Goal: Information Seeking & Learning: Learn about a topic

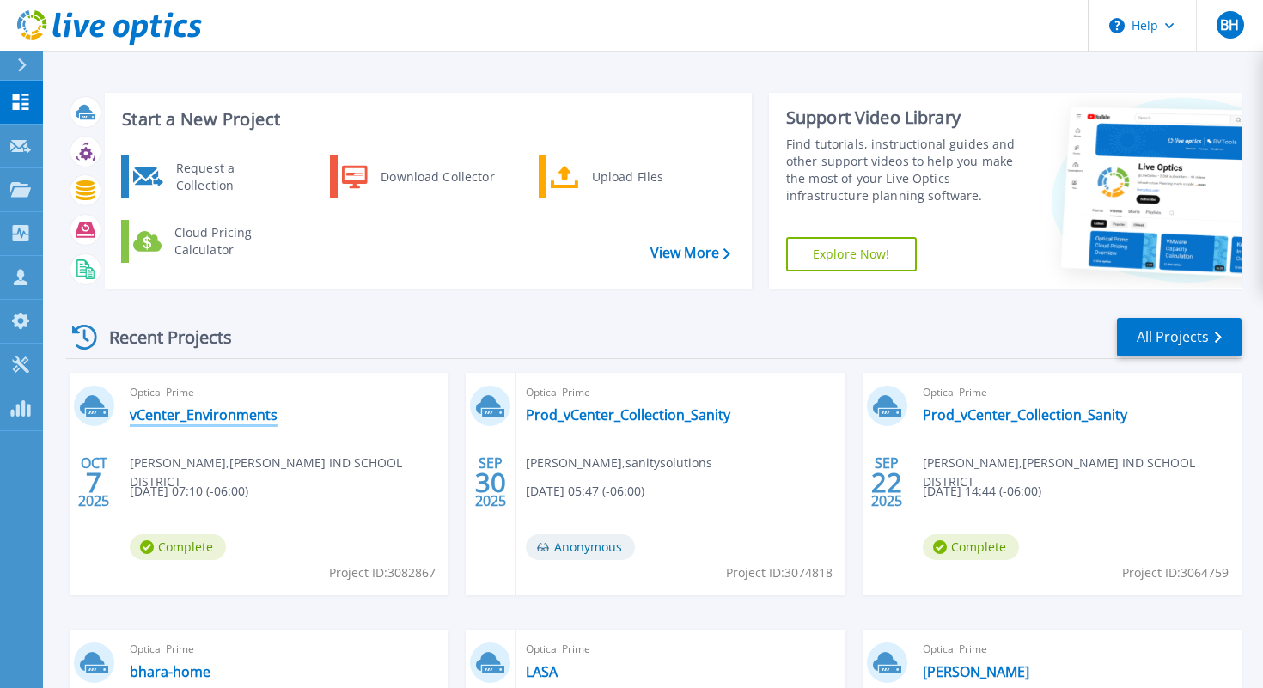
click at [202, 415] on link "vCenter_Environments" at bounding box center [204, 414] width 148 height 17
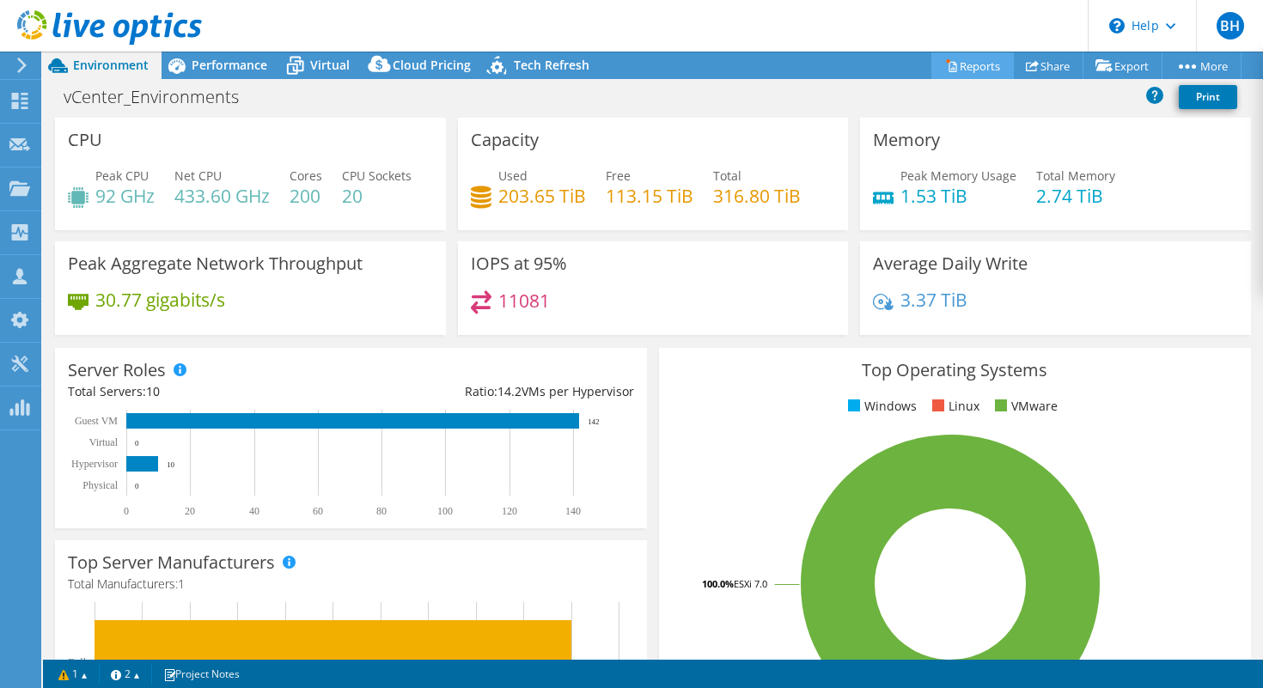
click at [984, 60] on link "Reports" at bounding box center [972, 65] width 82 height 27
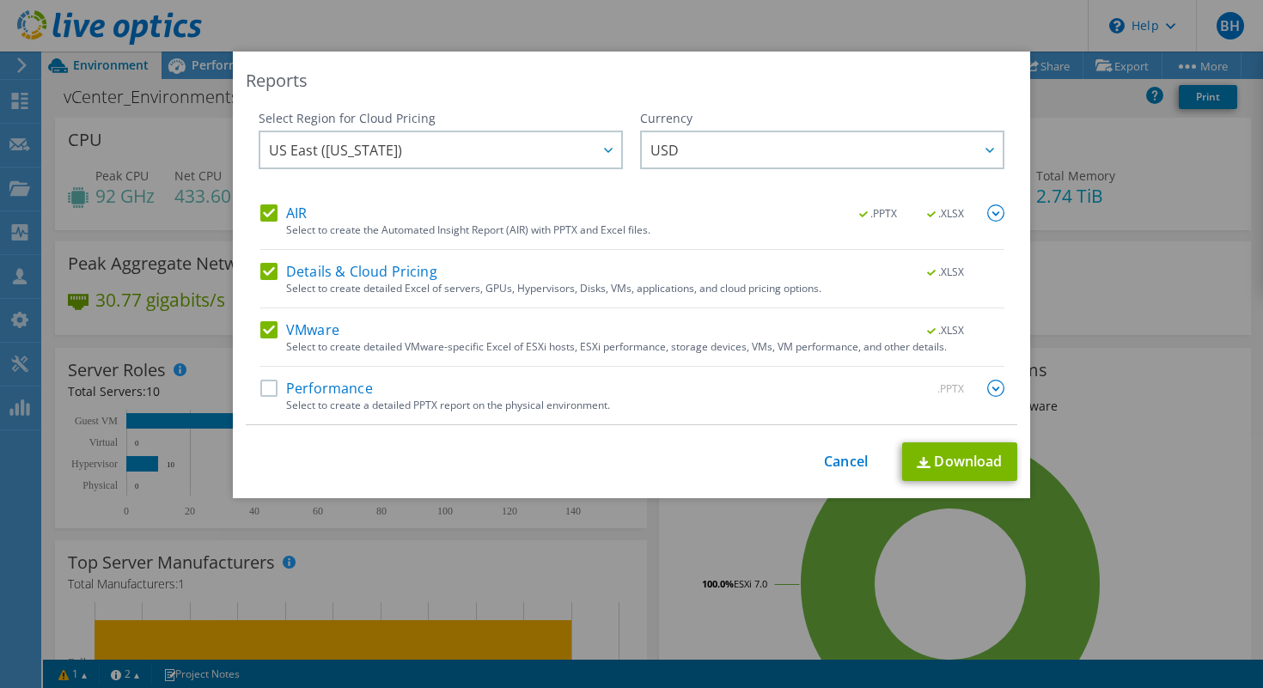
click at [265, 388] on label "Performance" at bounding box center [316, 388] width 113 height 17
click at [0, 0] on input "Performance" at bounding box center [0, 0] width 0 height 0
click at [943, 462] on link "Download" at bounding box center [959, 461] width 115 height 39
click at [842, 462] on link "Cancel" at bounding box center [846, 462] width 44 height 16
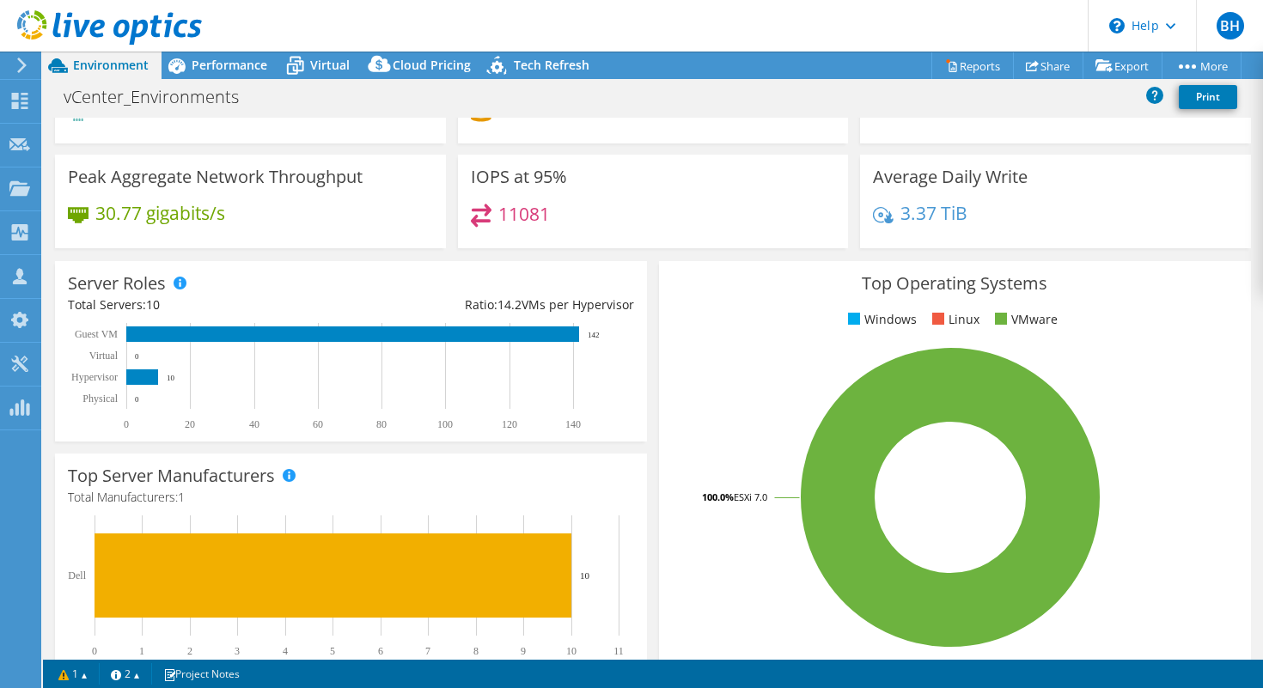
scroll to position [83, 0]
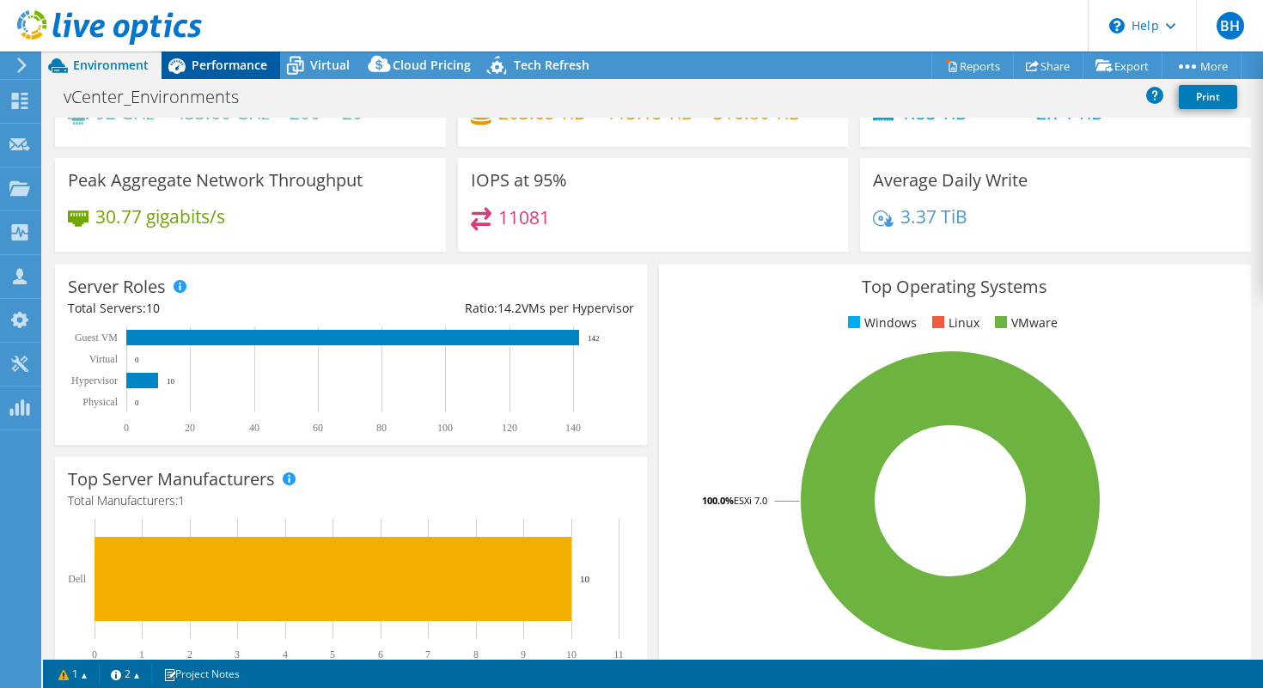
click at [229, 69] on span "Performance" at bounding box center [230, 65] width 76 height 16
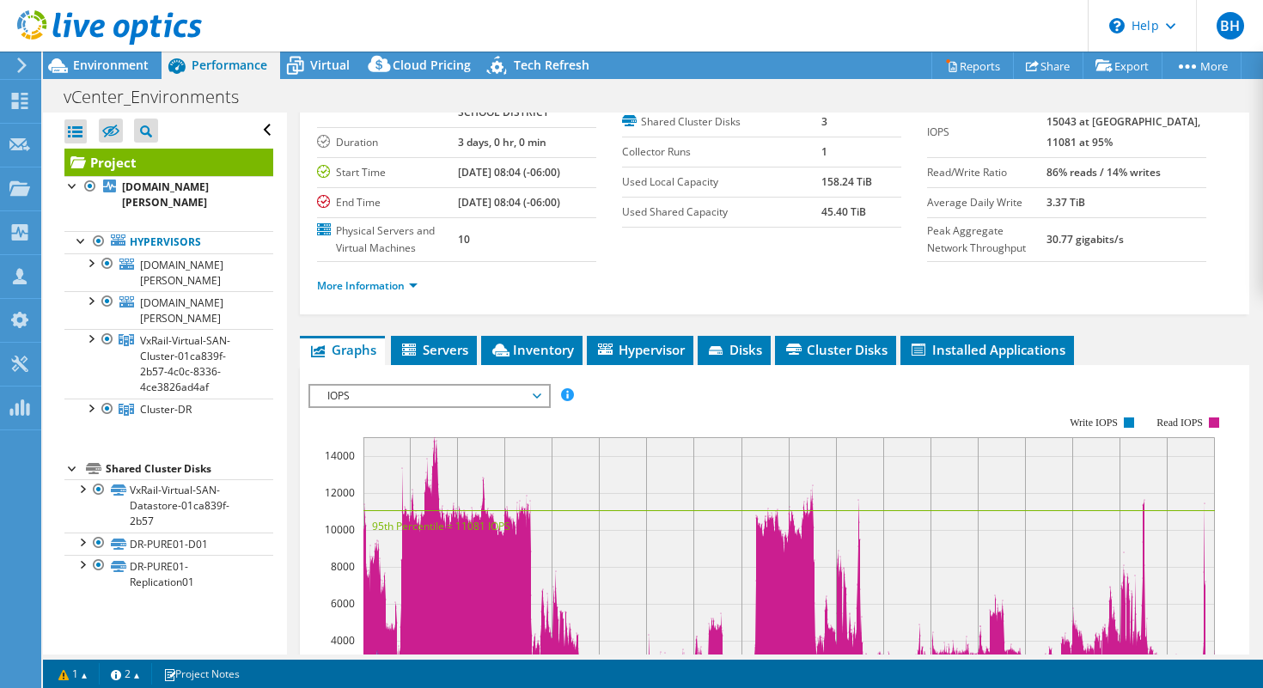
scroll to position [113, 0]
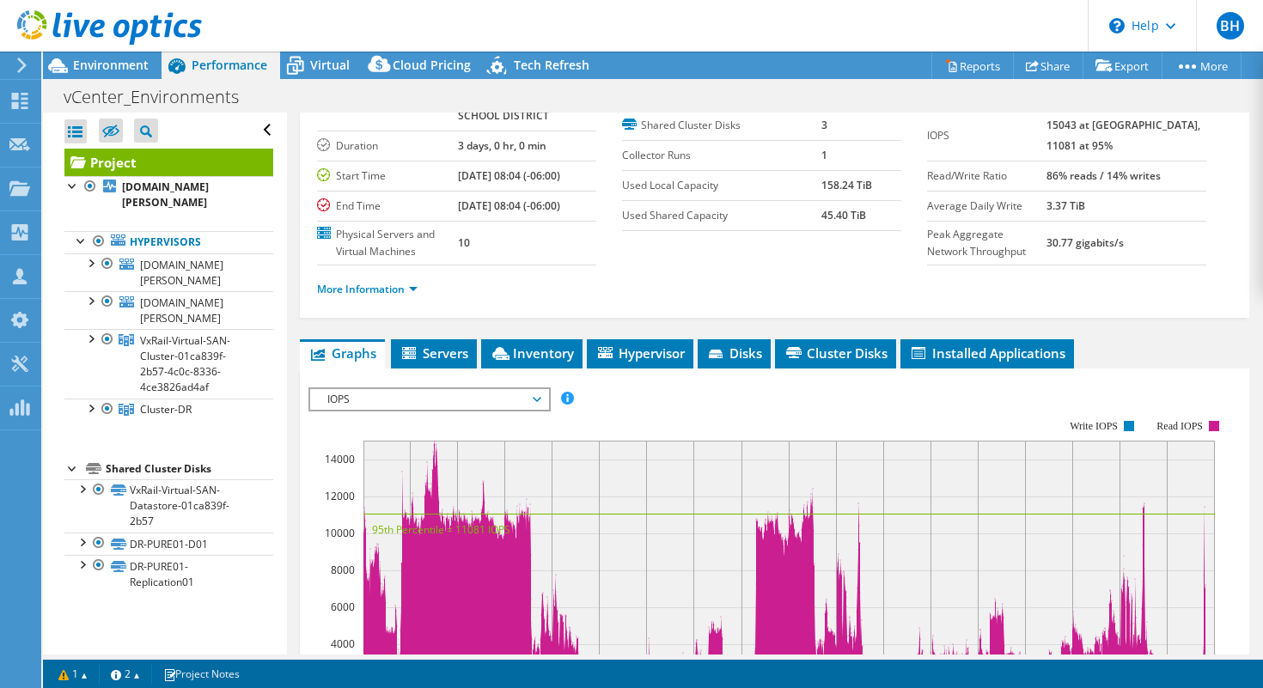
click at [535, 410] on span "IOPS" at bounding box center [429, 399] width 221 height 21
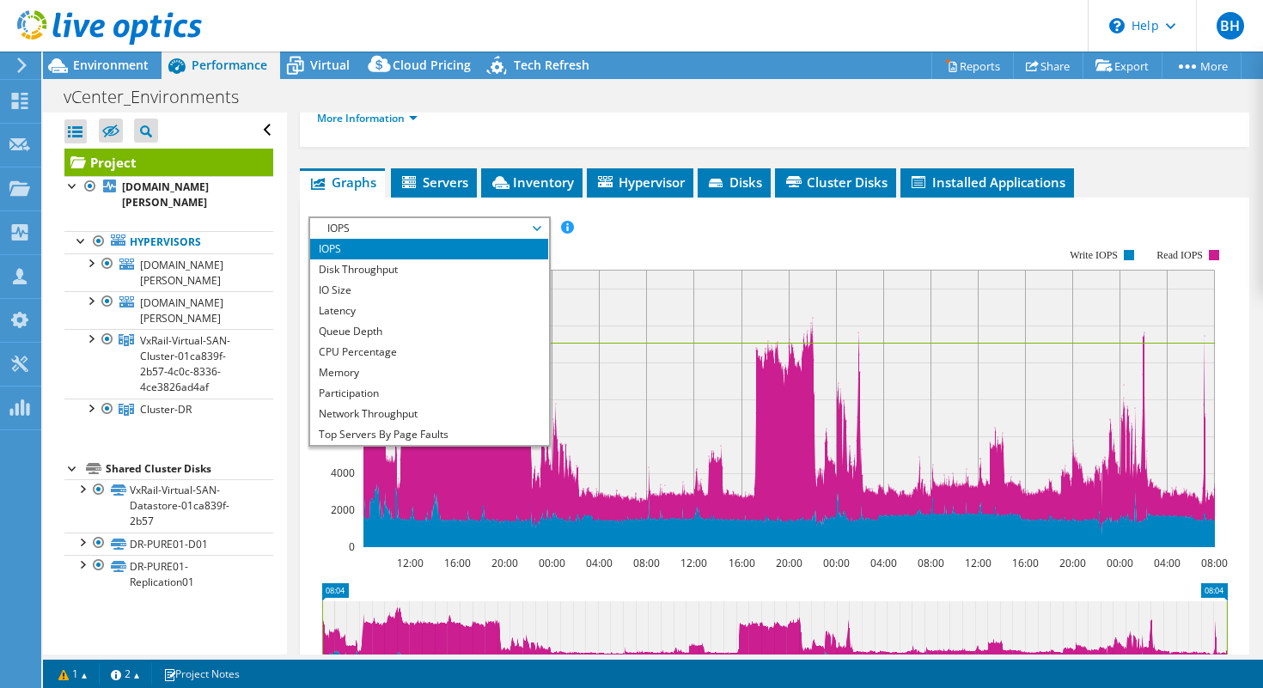
scroll to position [290, 0]
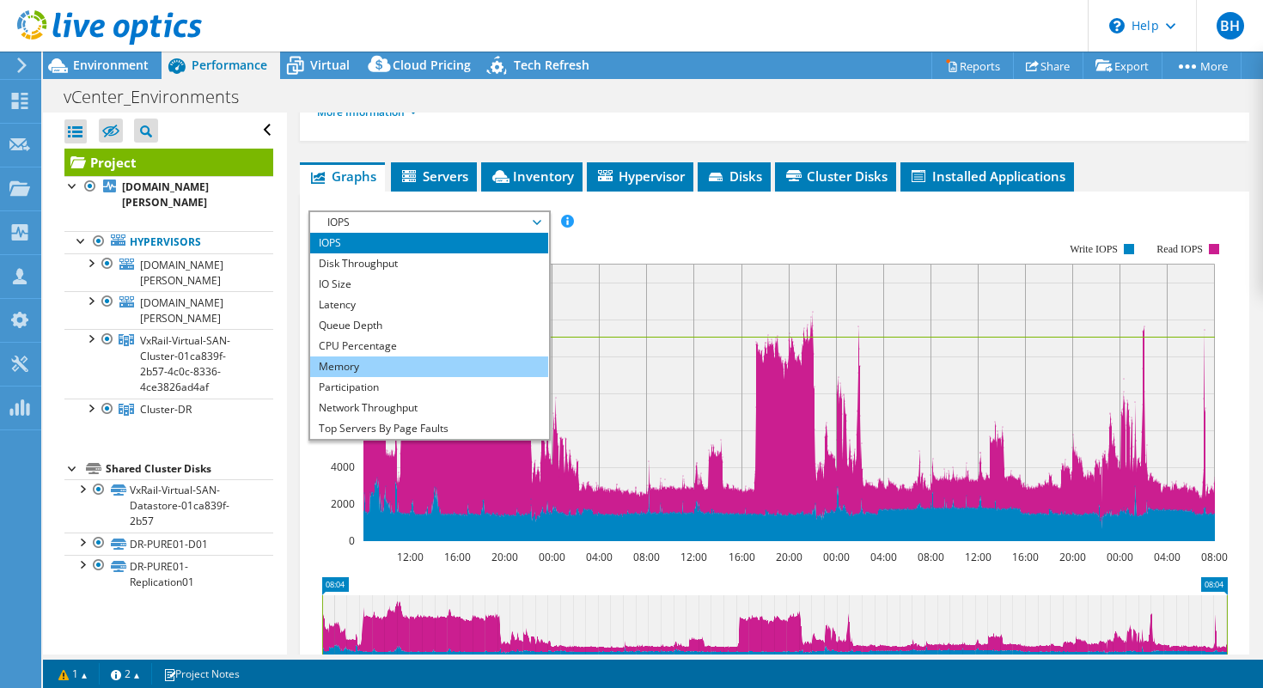
click at [373, 377] on li "Memory" at bounding box center [429, 367] width 238 height 21
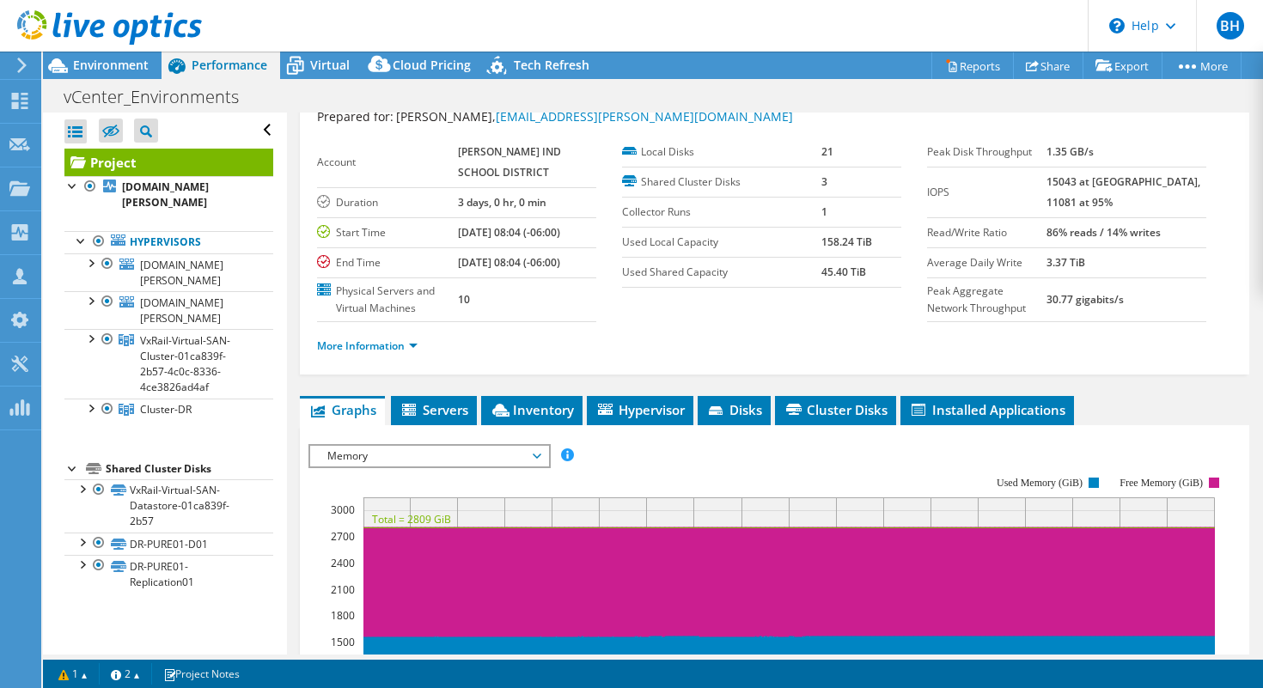
scroll to position [62, 0]
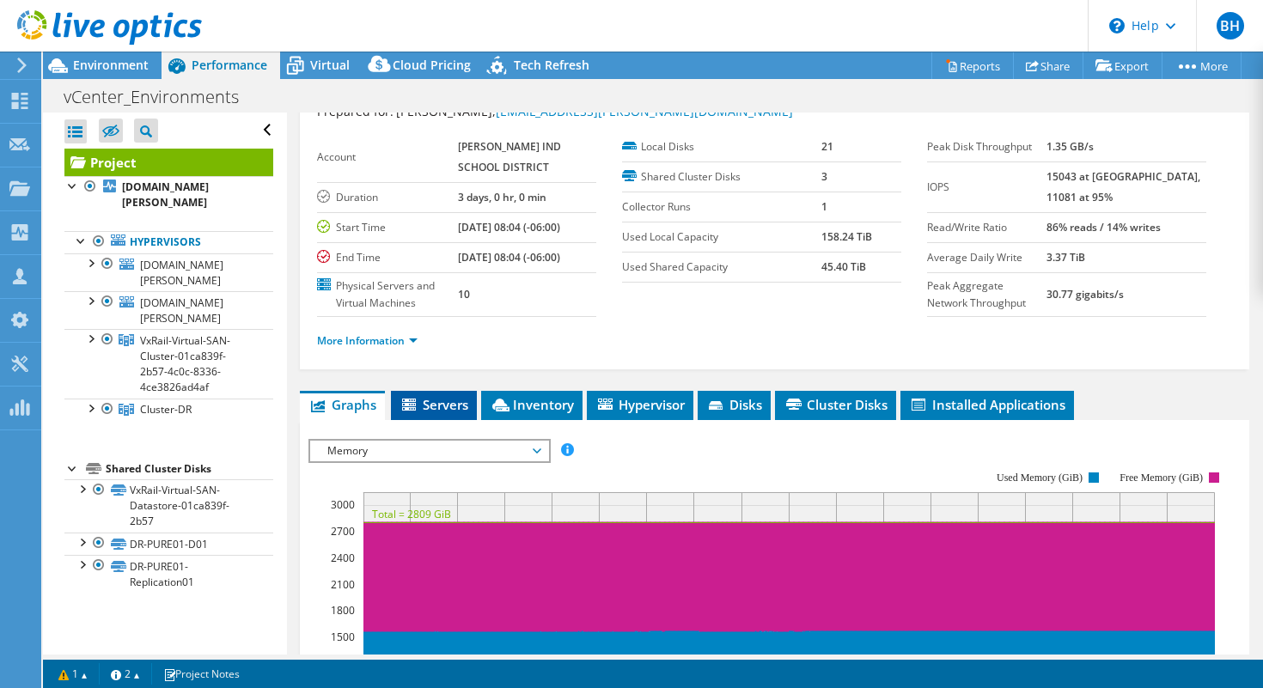
click at [424, 413] on span "Servers" at bounding box center [433, 404] width 69 height 17
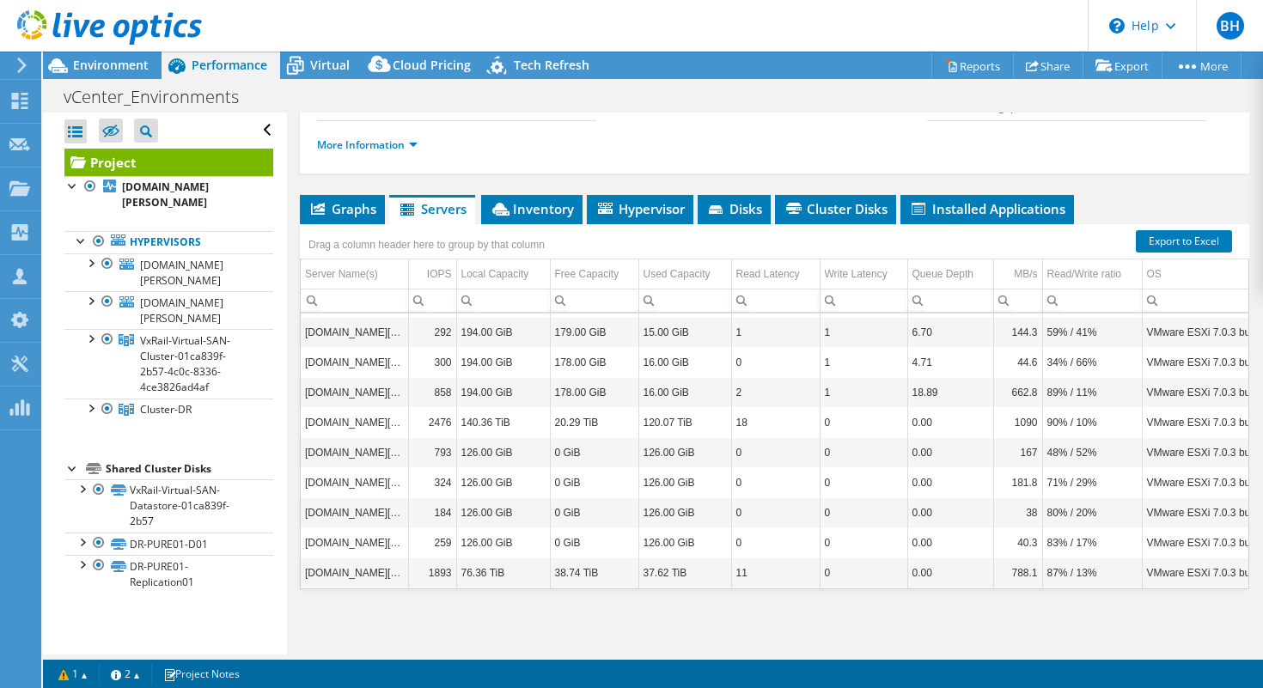
scroll to position [298, 0]
click at [538, 218] on li "Inventory" at bounding box center [531, 209] width 101 height 29
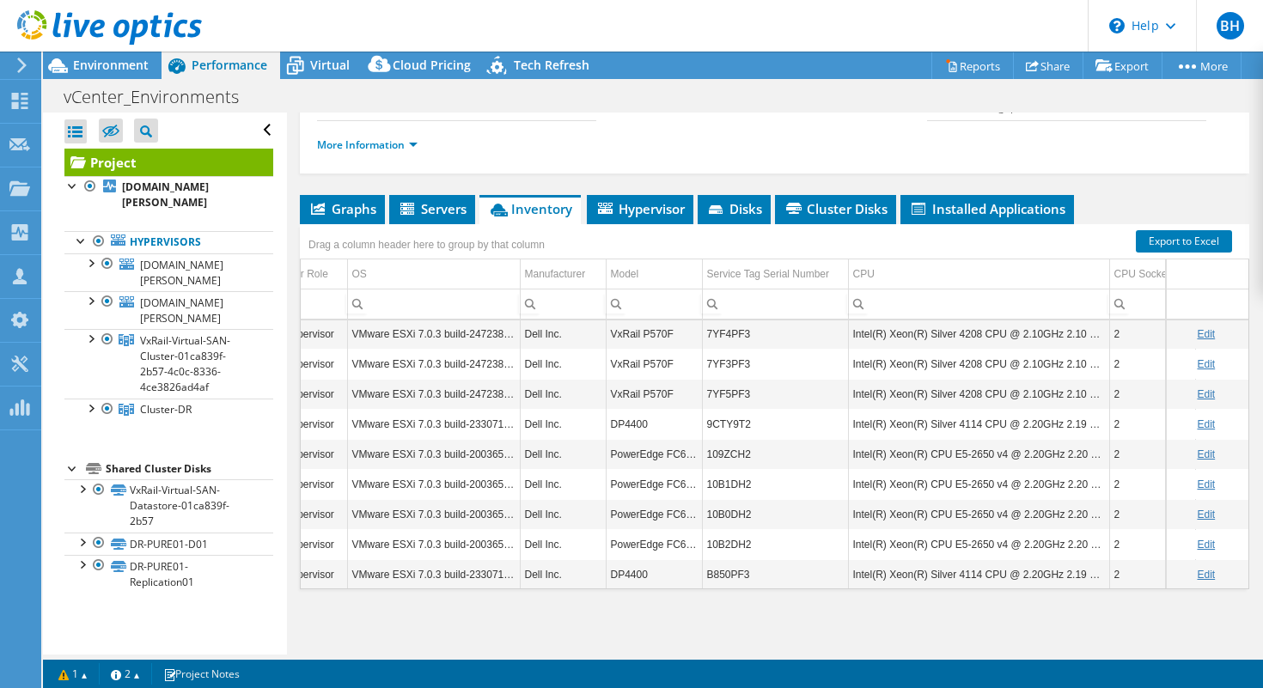
scroll to position [0, 0]
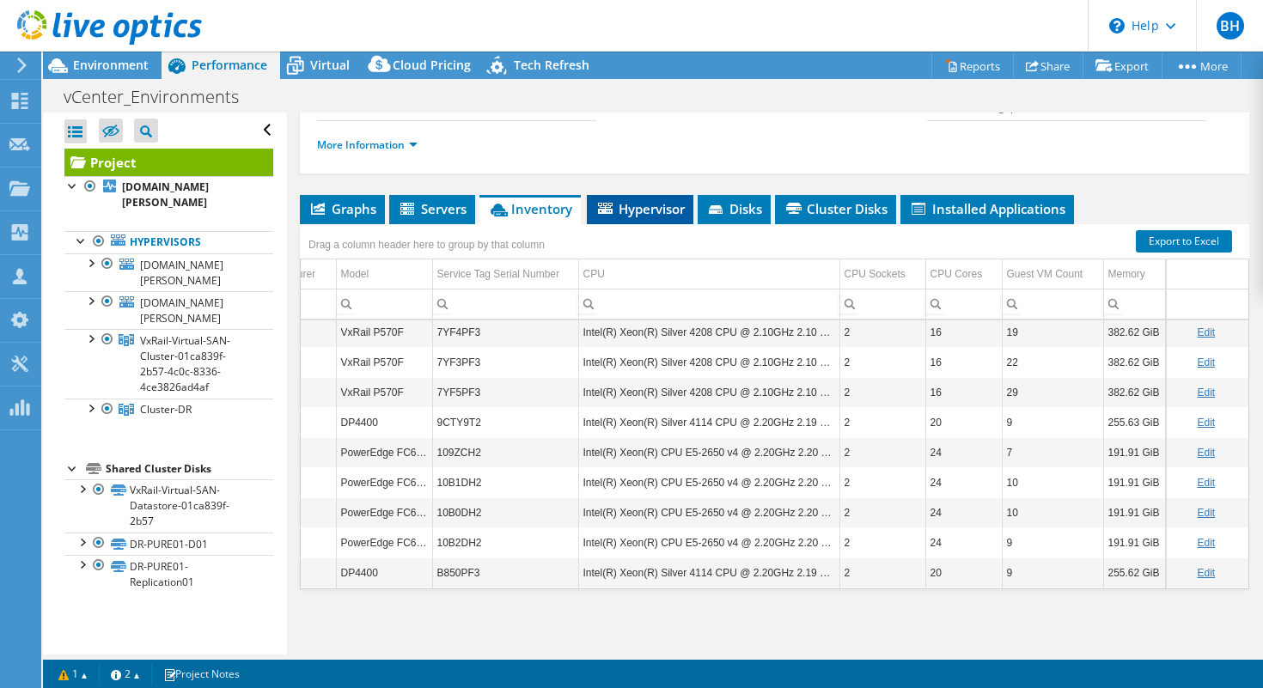
click at [643, 210] on span "Hypervisor" at bounding box center [639, 208] width 89 height 17
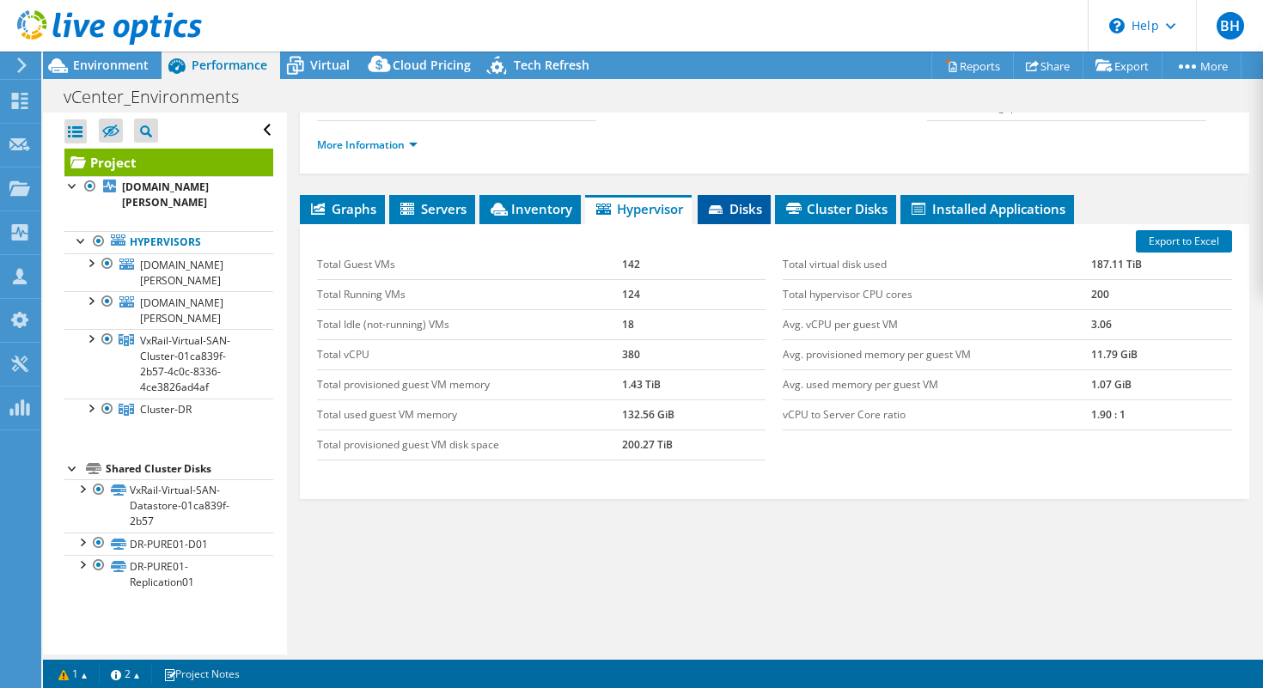
click at [744, 210] on span "Disks" at bounding box center [734, 208] width 56 height 17
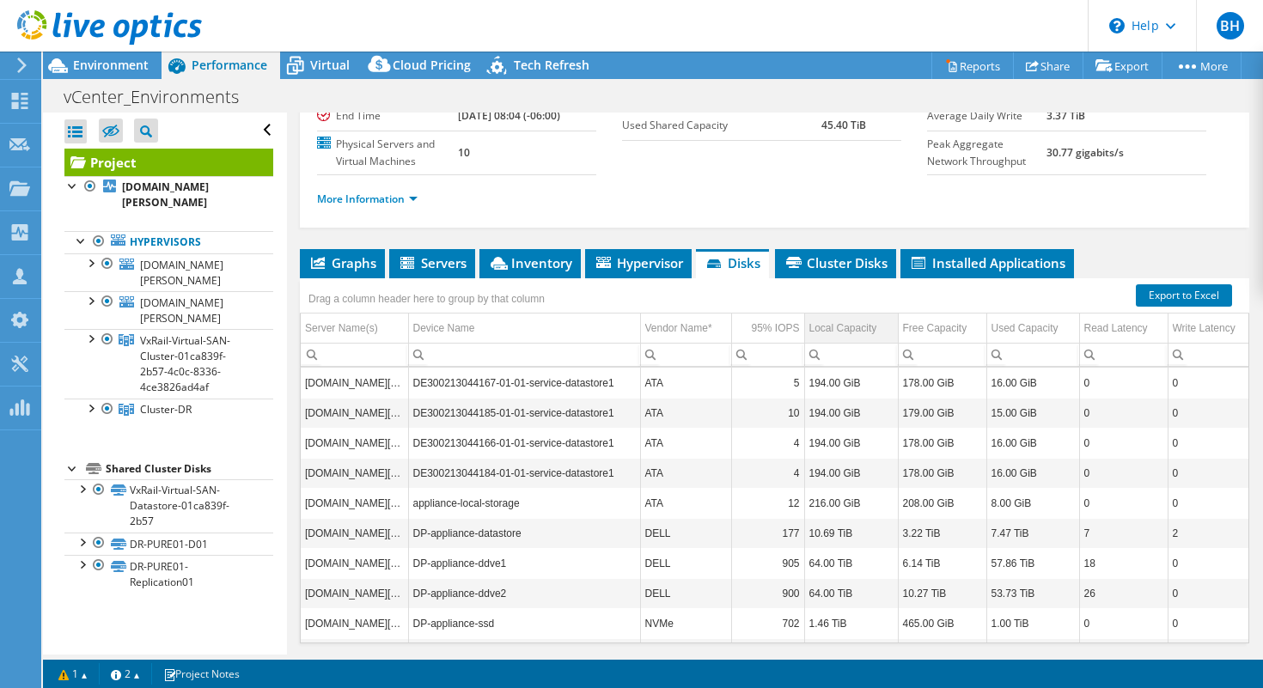
scroll to position [199, 0]
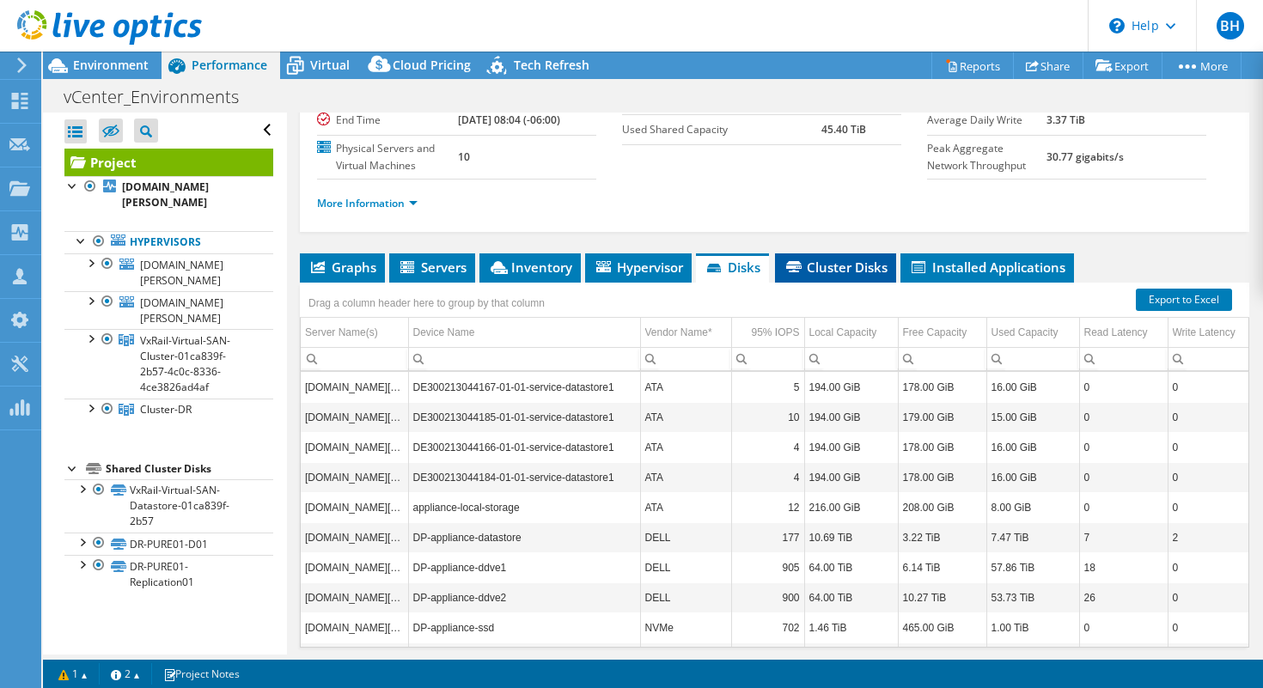
click at [851, 276] on span "Cluster Disks" at bounding box center [836, 267] width 104 height 17
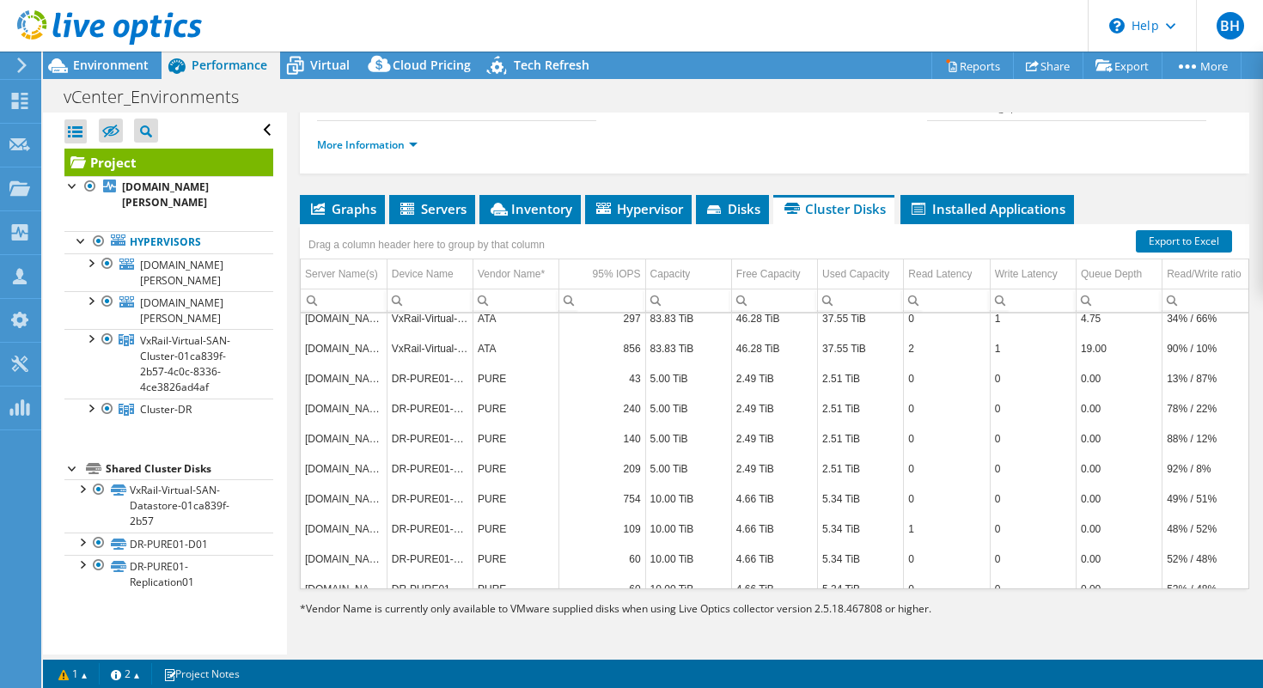
scroll to position [62, 0]
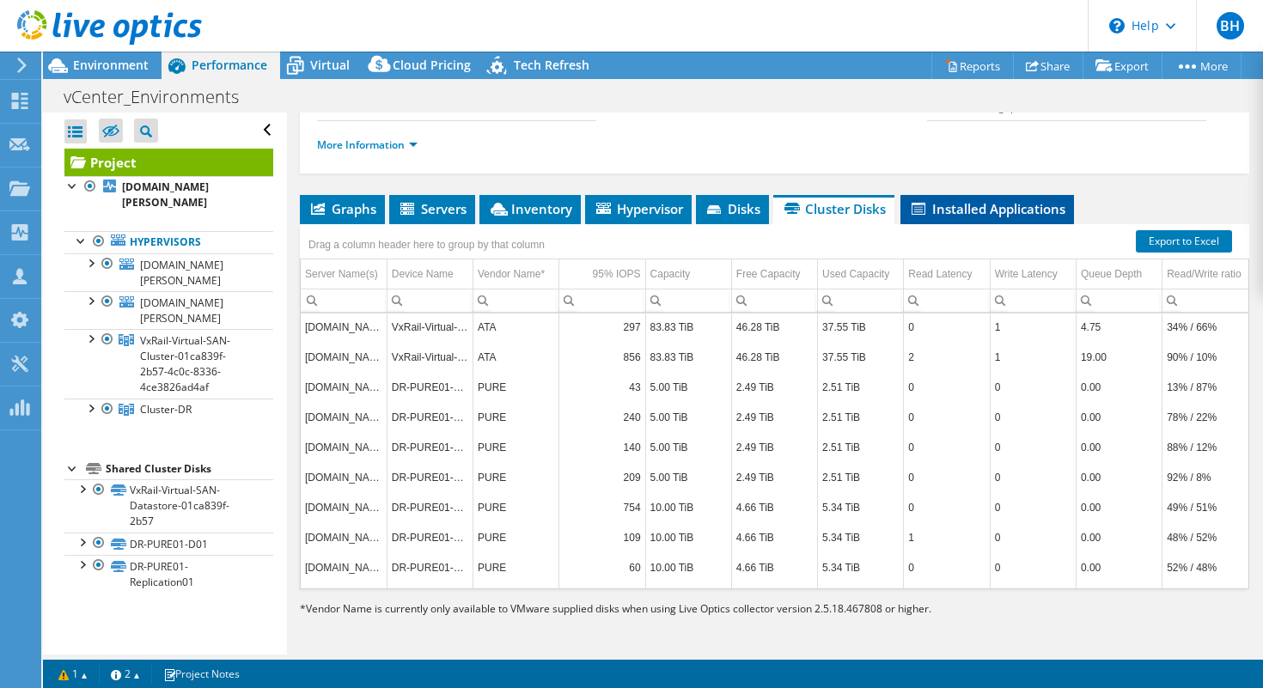
click at [979, 205] on span "Installed Applications" at bounding box center [987, 208] width 156 height 17
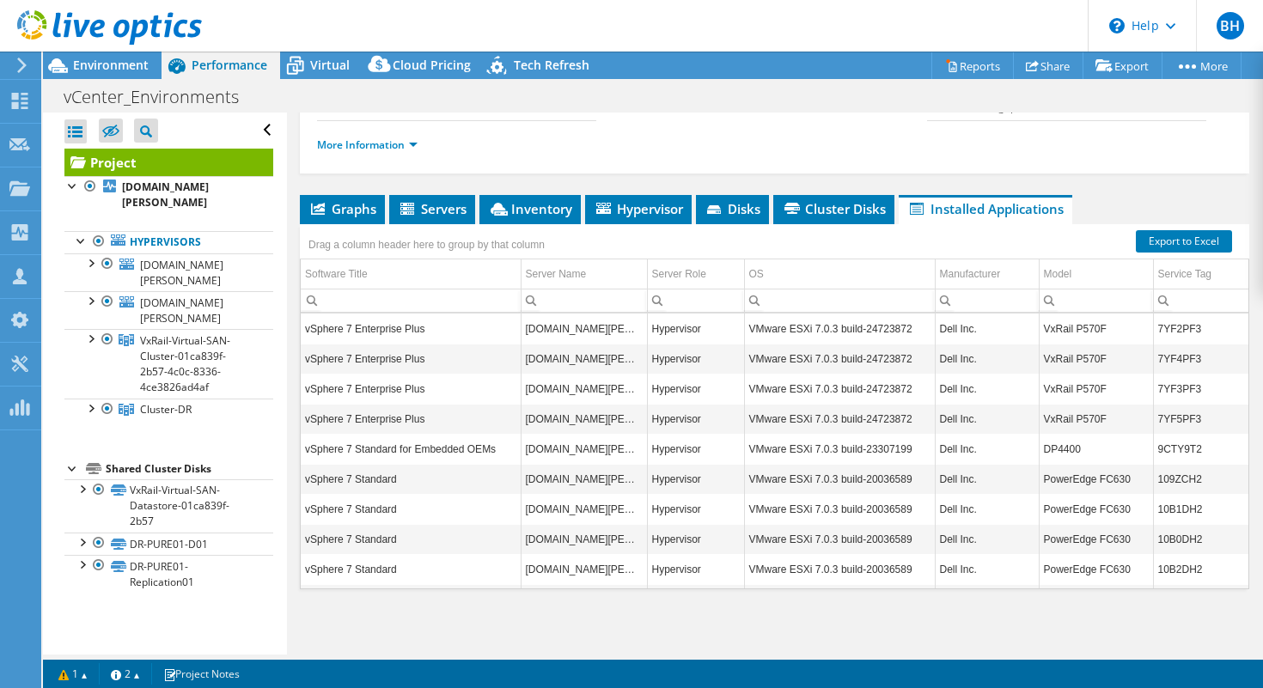
scroll to position [27, 0]
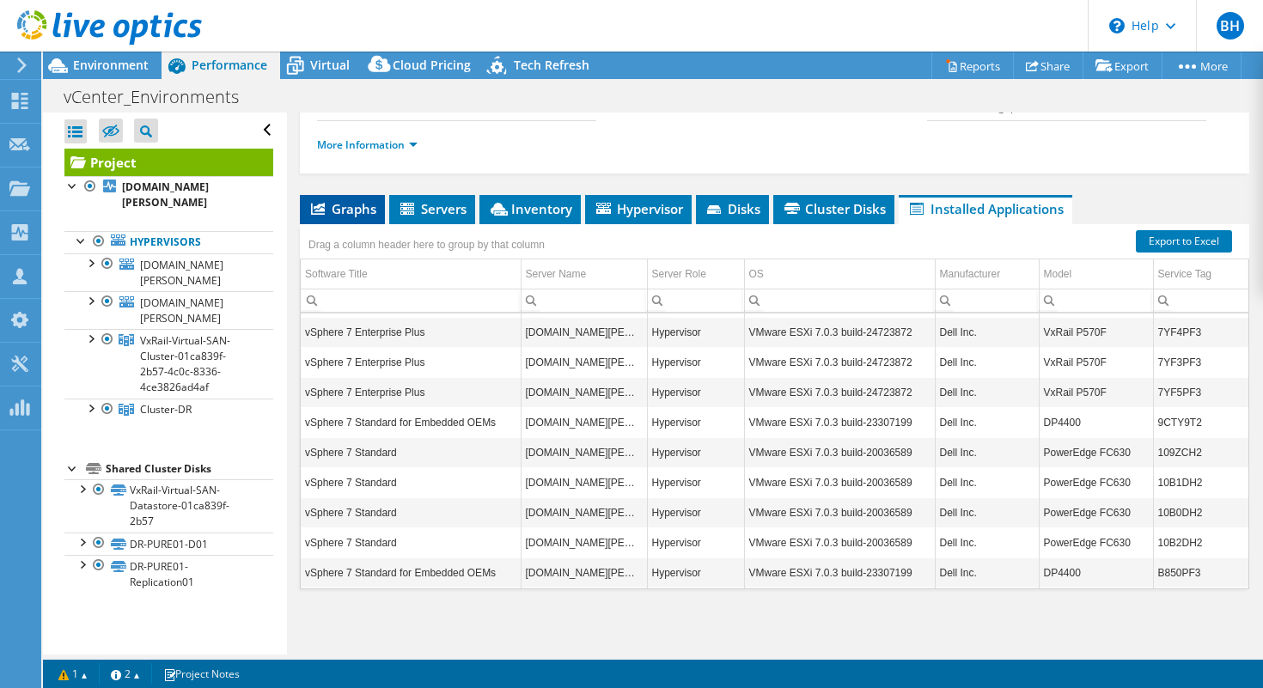
click at [353, 213] on span "Graphs" at bounding box center [342, 208] width 68 height 17
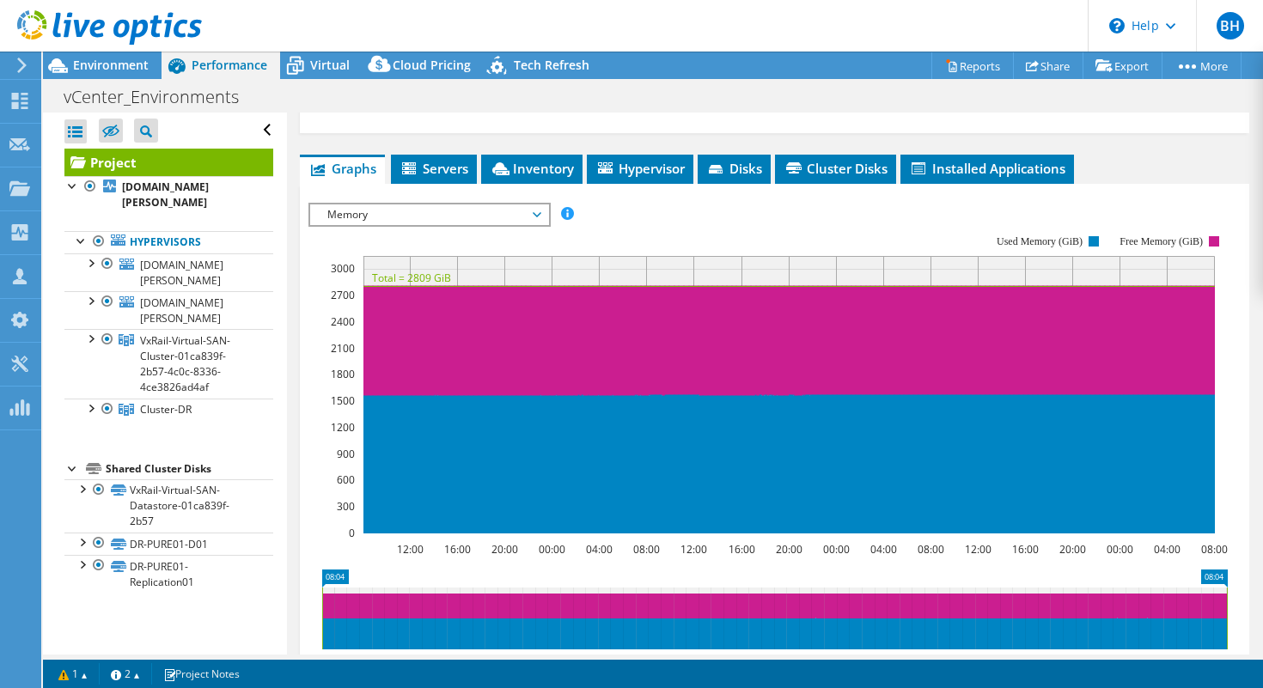
click at [543, 225] on span "Memory" at bounding box center [429, 214] width 238 height 21
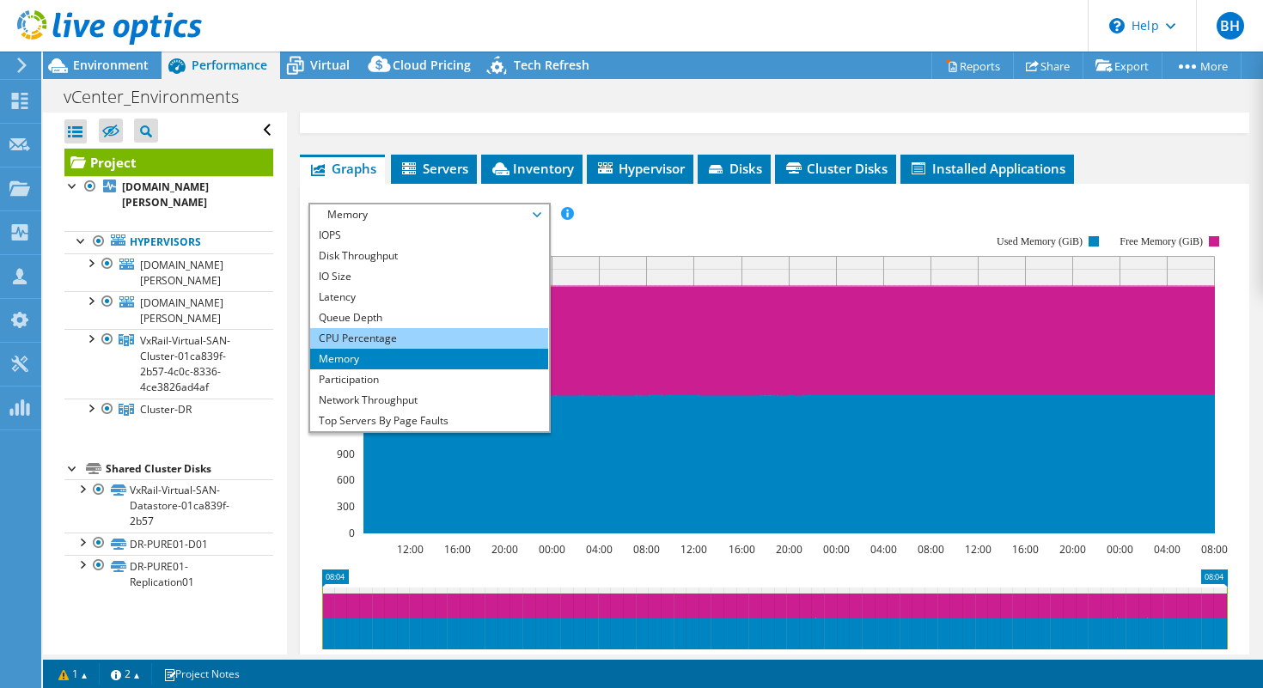
click at [385, 349] on li "CPU Percentage" at bounding box center [429, 338] width 238 height 21
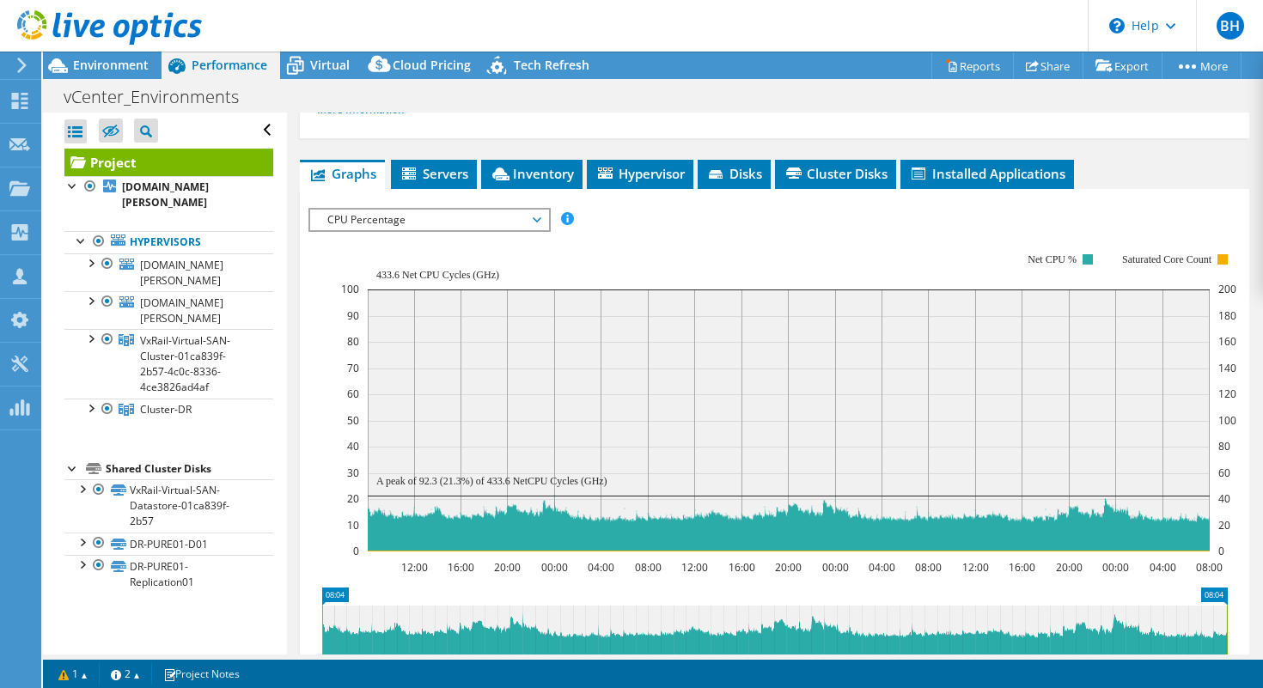
scroll to position [290, 0]
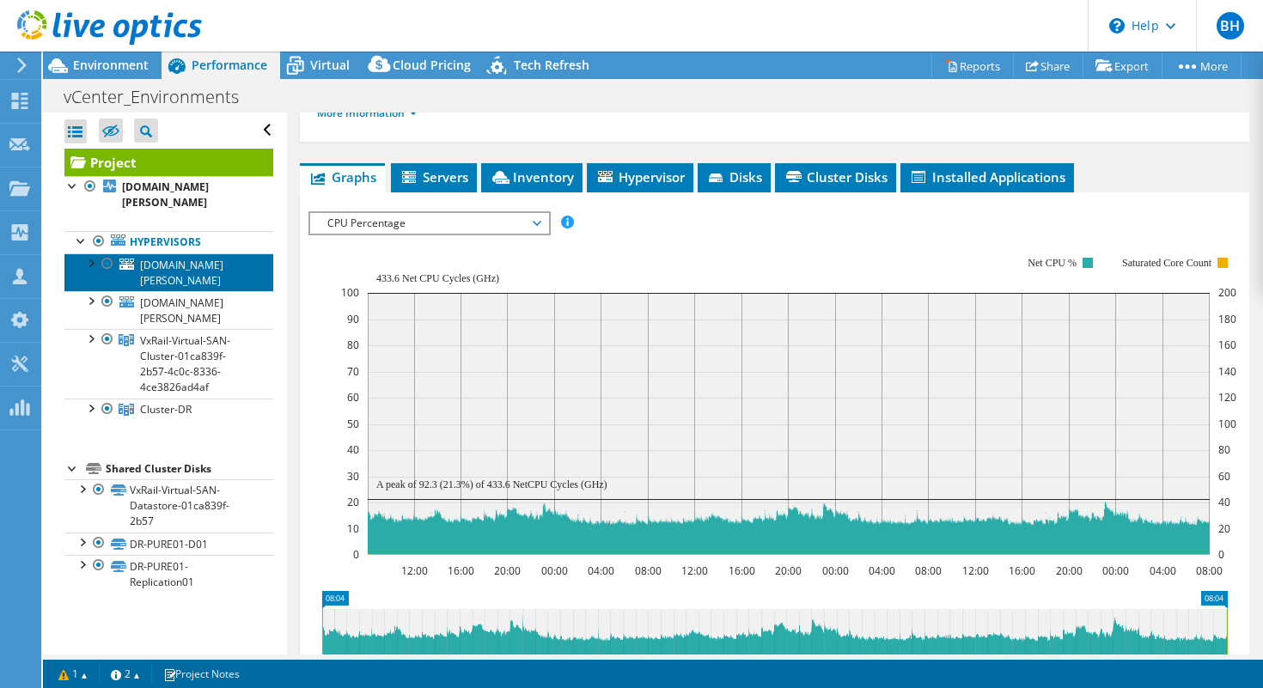
click at [140, 258] on span "[DOMAIN_NAME][PERSON_NAME]" at bounding box center [181, 273] width 83 height 30
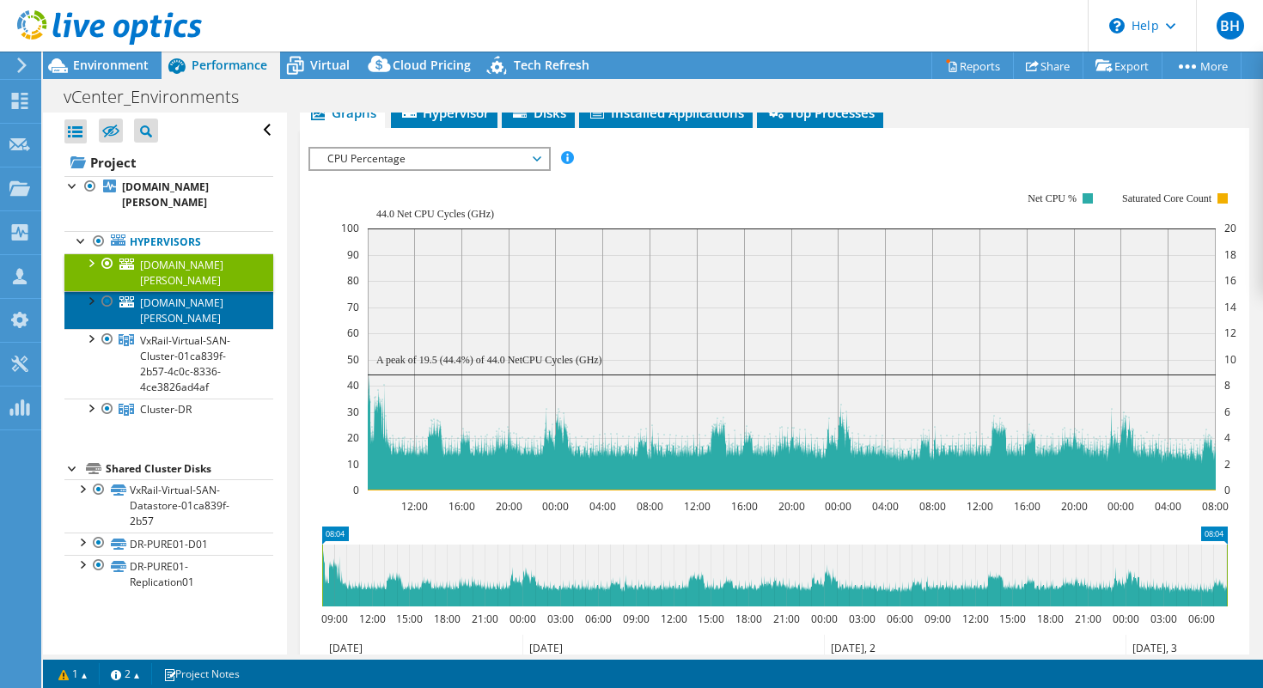
click at [142, 296] on span "[DOMAIN_NAME][PERSON_NAME]" at bounding box center [181, 311] width 83 height 30
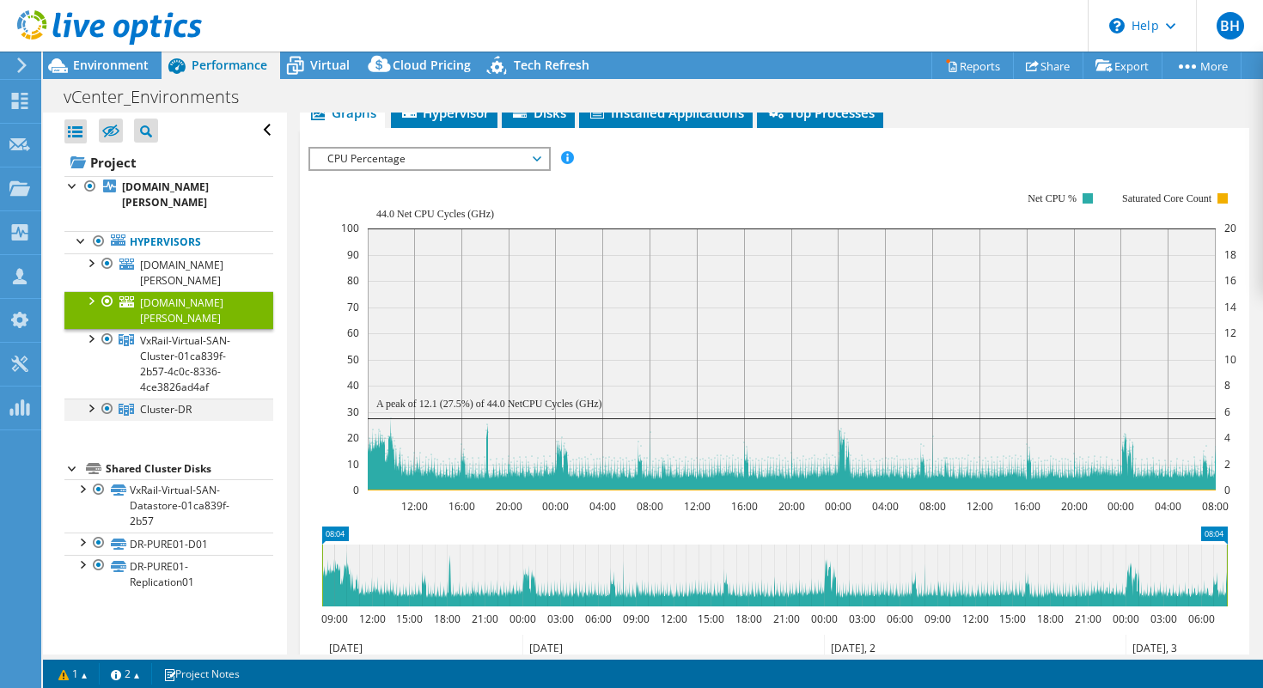
click at [92, 399] on div at bounding box center [90, 407] width 17 height 17
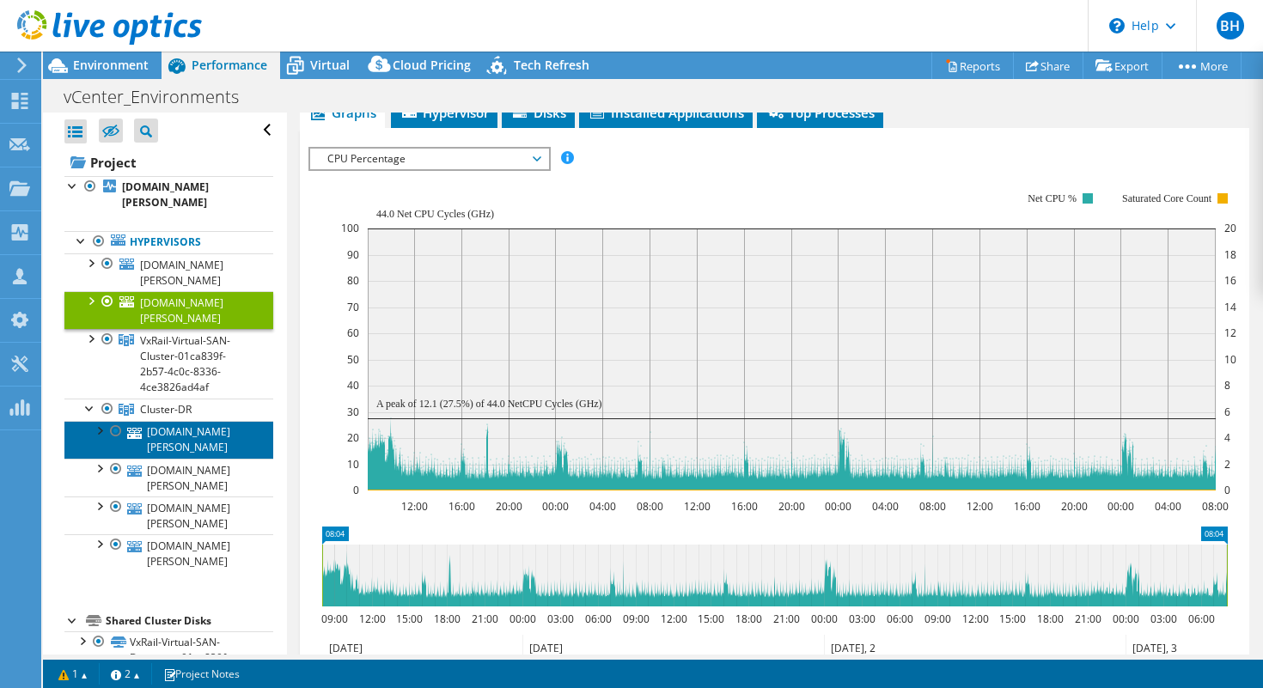
click at [165, 421] on link "[DOMAIN_NAME][PERSON_NAME]" at bounding box center [168, 440] width 209 height 38
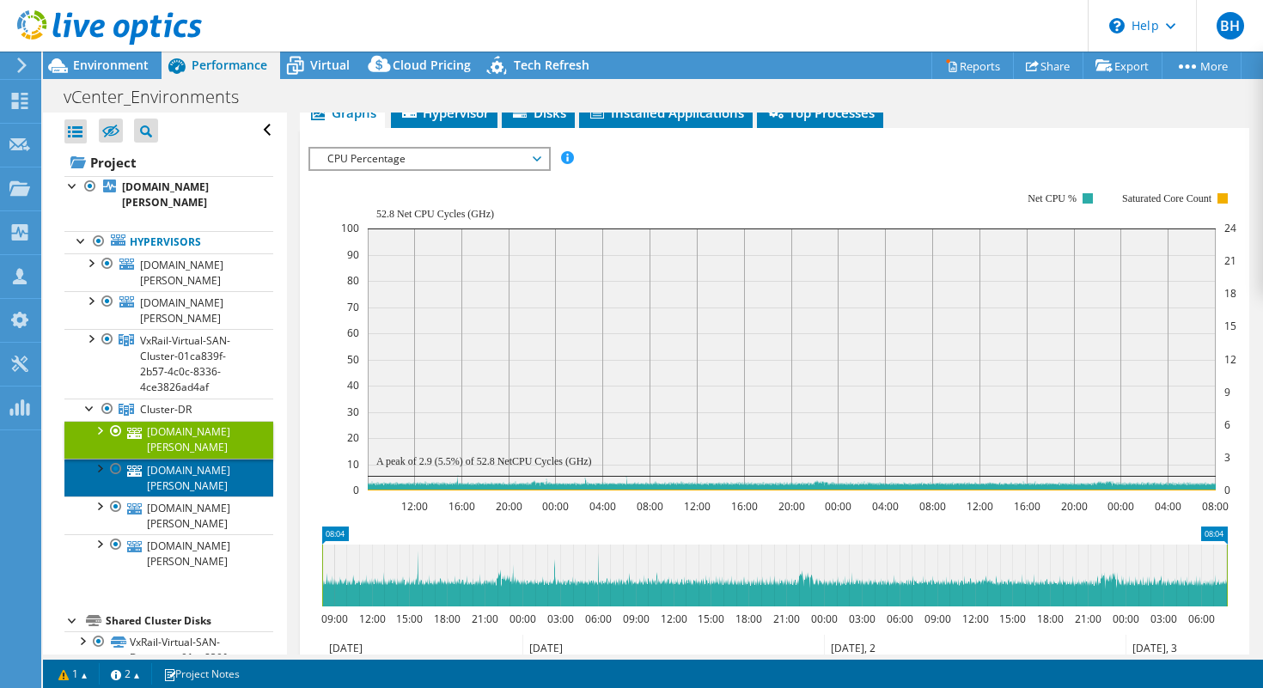
click at [162, 459] on link "[DOMAIN_NAME][PERSON_NAME]" at bounding box center [168, 478] width 209 height 38
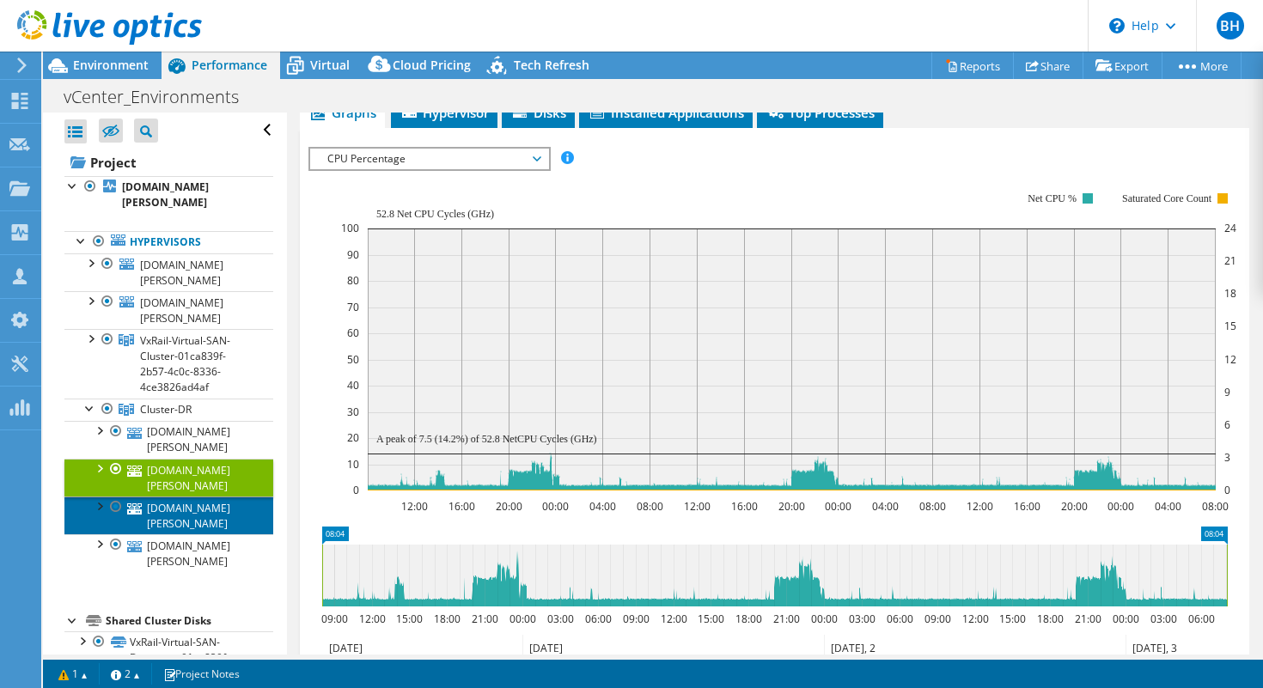
click at [161, 497] on link "[DOMAIN_NAME][PERSON_NAME]" at bounding box center [168, 516] width 209 height 38
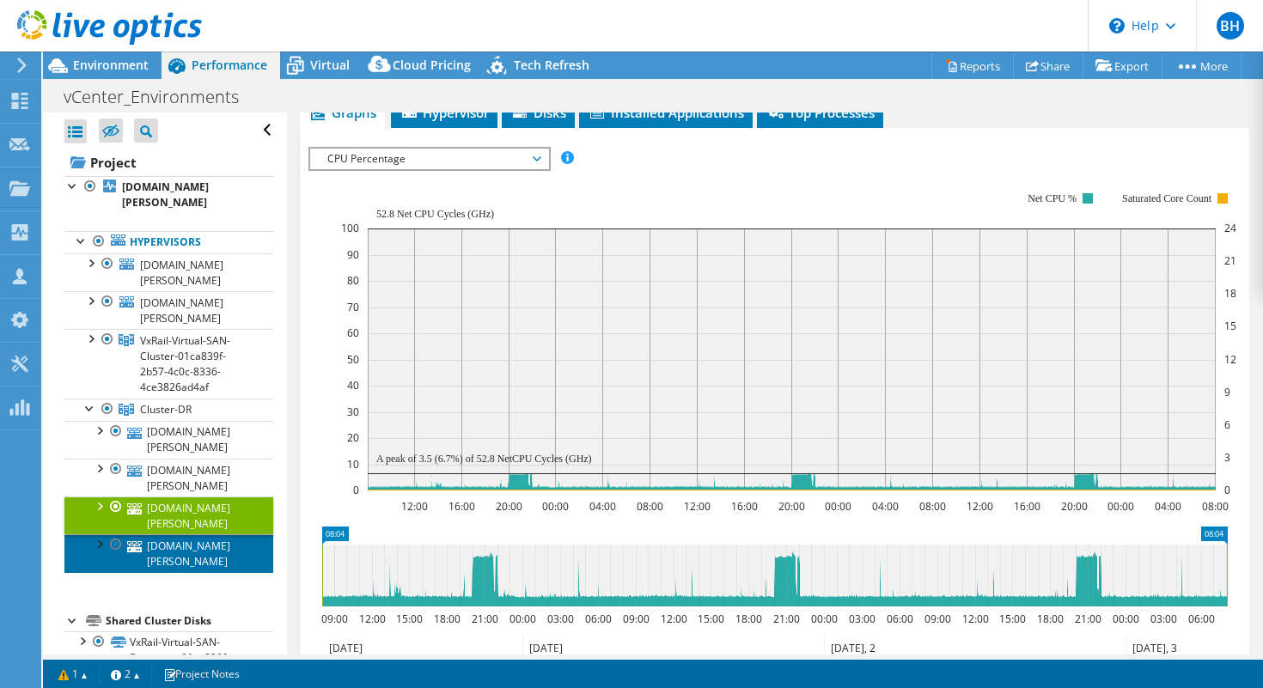
click at [162, 534] on link "[DOMAIN_NAME][PERSON_NAME]" at bounding box center [168, 553] width 209 height 38
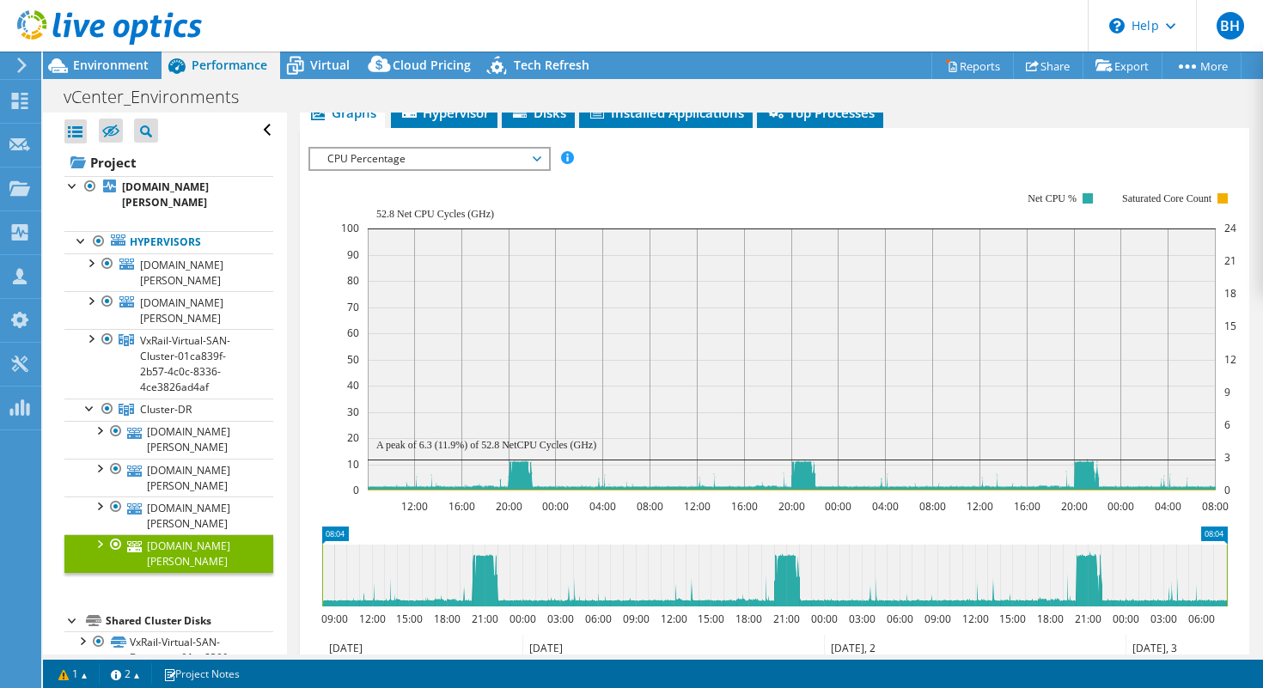
click at [101, 534] on div at bounding box center [98, 542] width 17 height 17
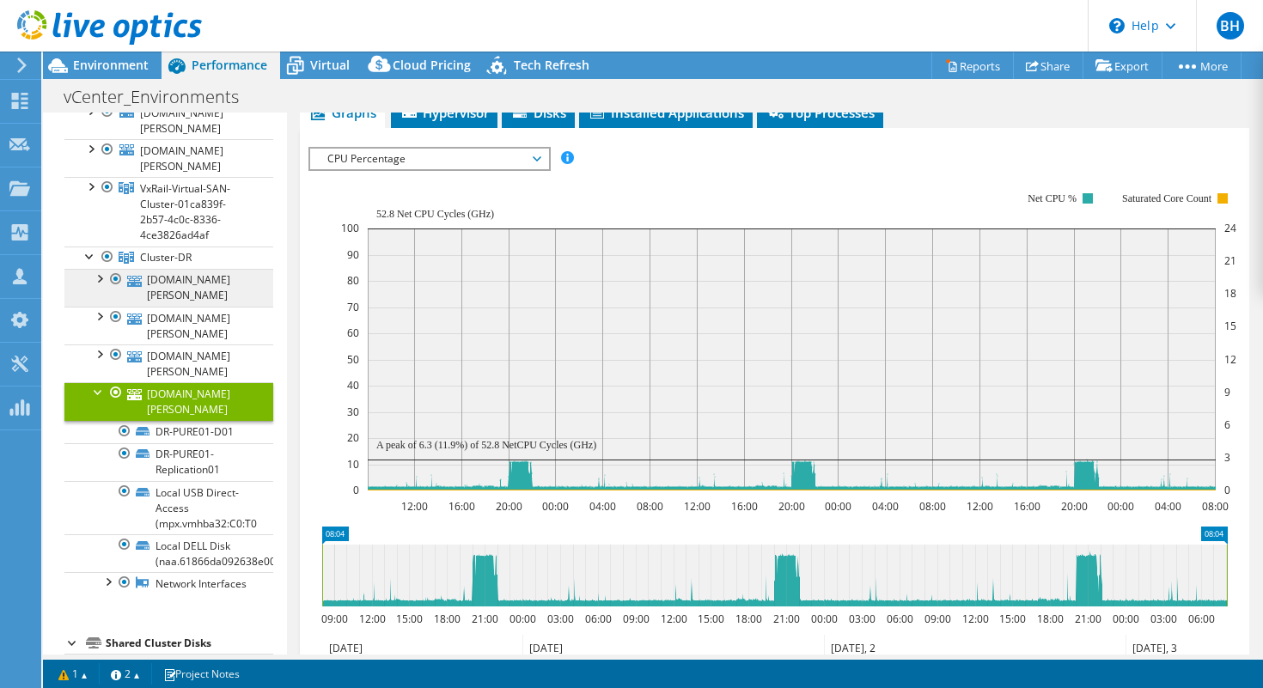
scroll to position [155, 0]
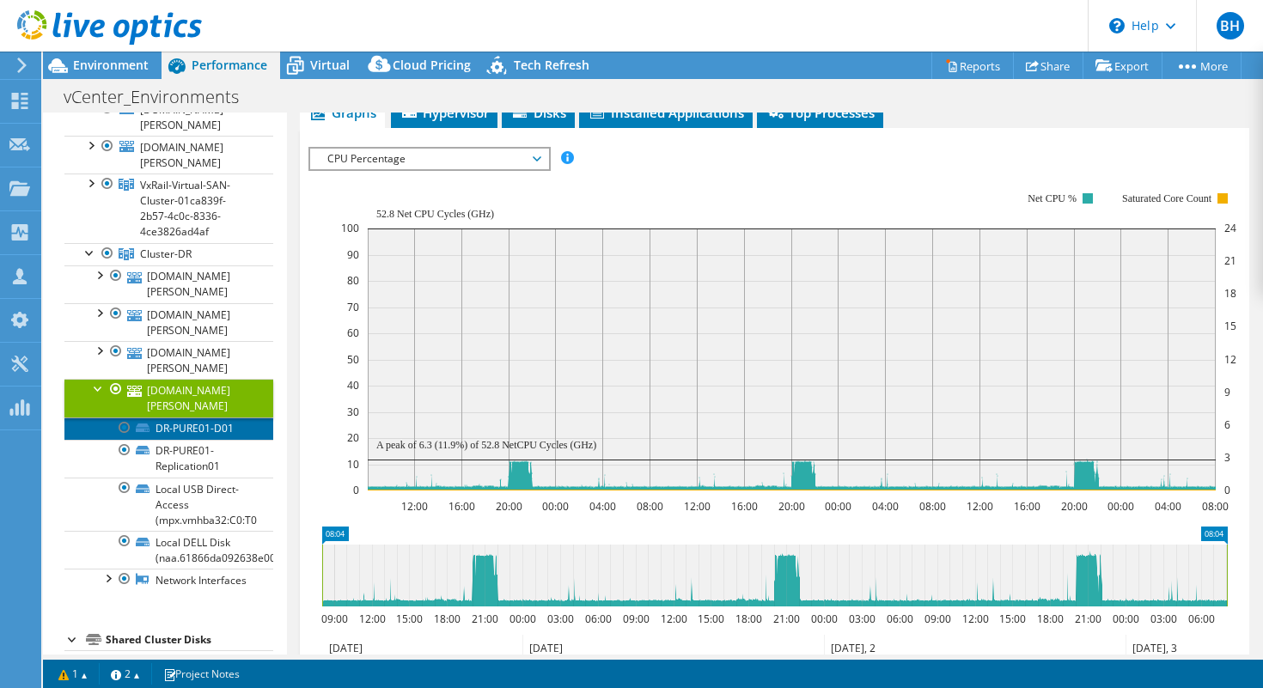
click at [218, 418] on link "DR-PURE01-D01" at bounding box center [168, 429] width 209 height 22
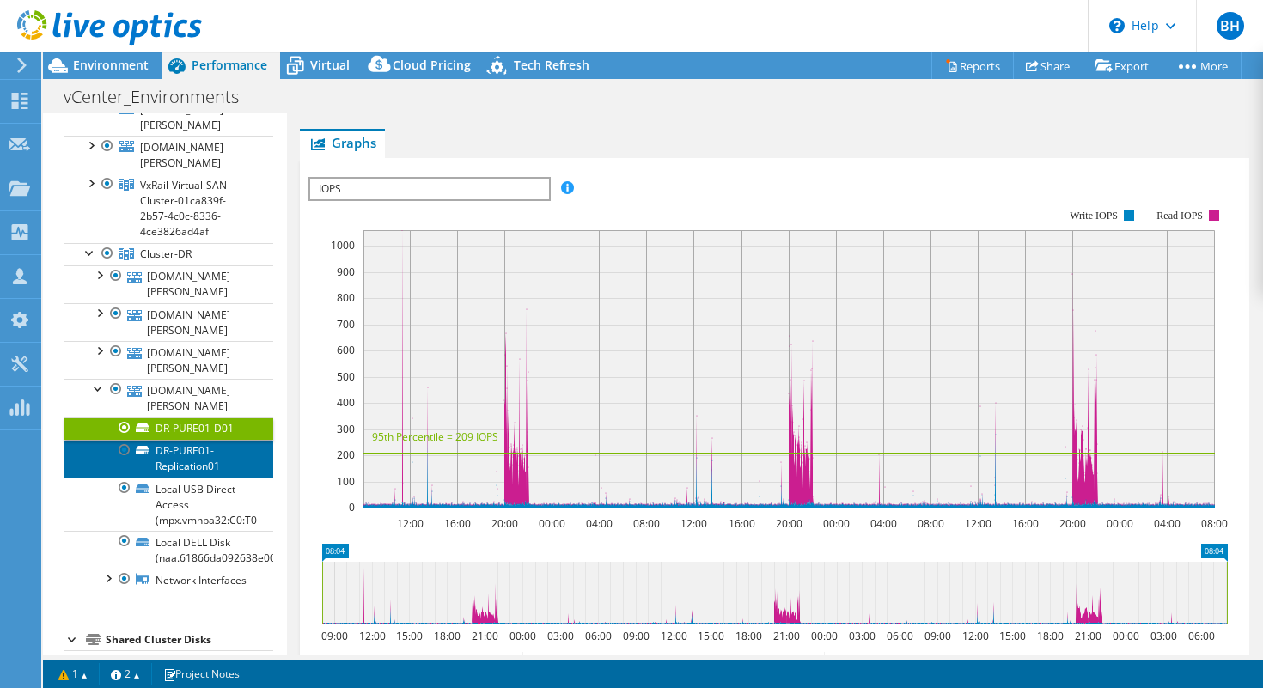
click at [217, 440] on link "DR-PURE01-Replication01" at bounding box center [168, 459] width 209 height 38
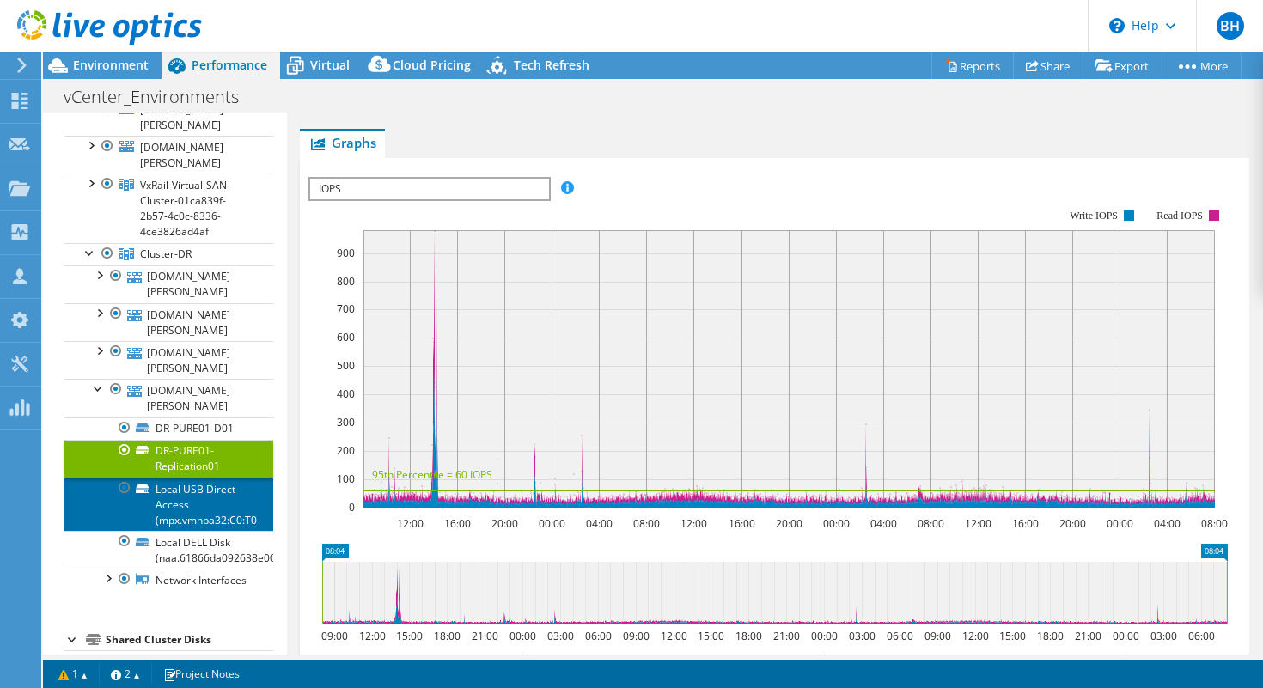
click at [223, 478] on link "Local USB Direct-Access (mpx.vmhba32:C0:T0" at bounding box center [168, 504] width 209 height 53
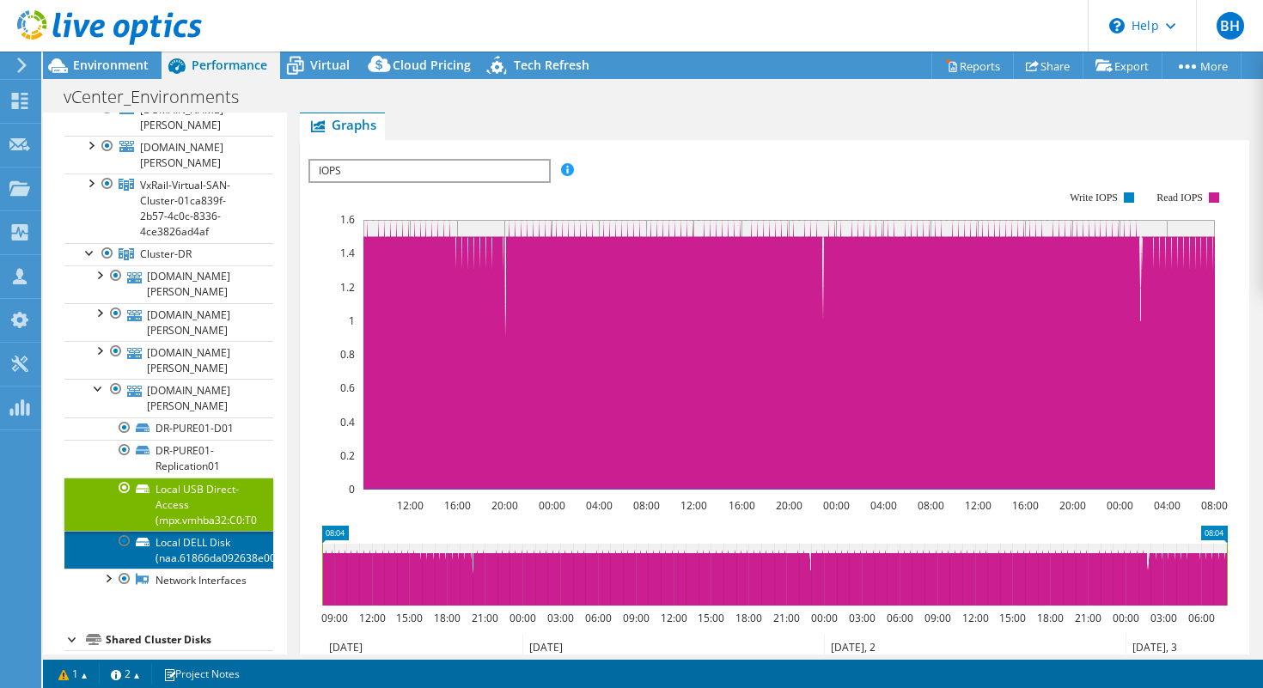
click at [221, 531] on link "Local DELL Disk (naa.61866da092638e0020435" at bounding box center [168, 550] width 209 height 38
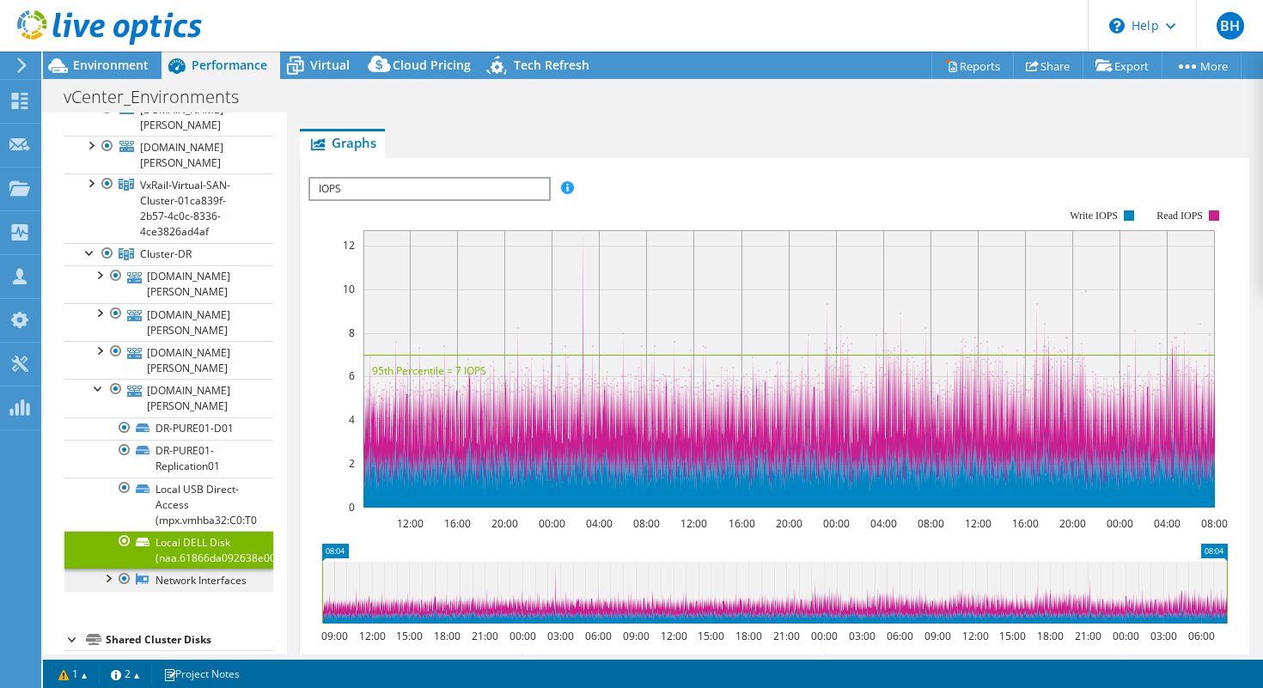
click at [223, 569] on link "Network Interfaces" at bounding box center [168, 580] width 209 height 22
click at [213, 569] on link "Network Interfaces" at bounding box center [168, 580] width 209 height 22
click at [110, 569] on div at bounding box center [107, 577] width 17 height 17
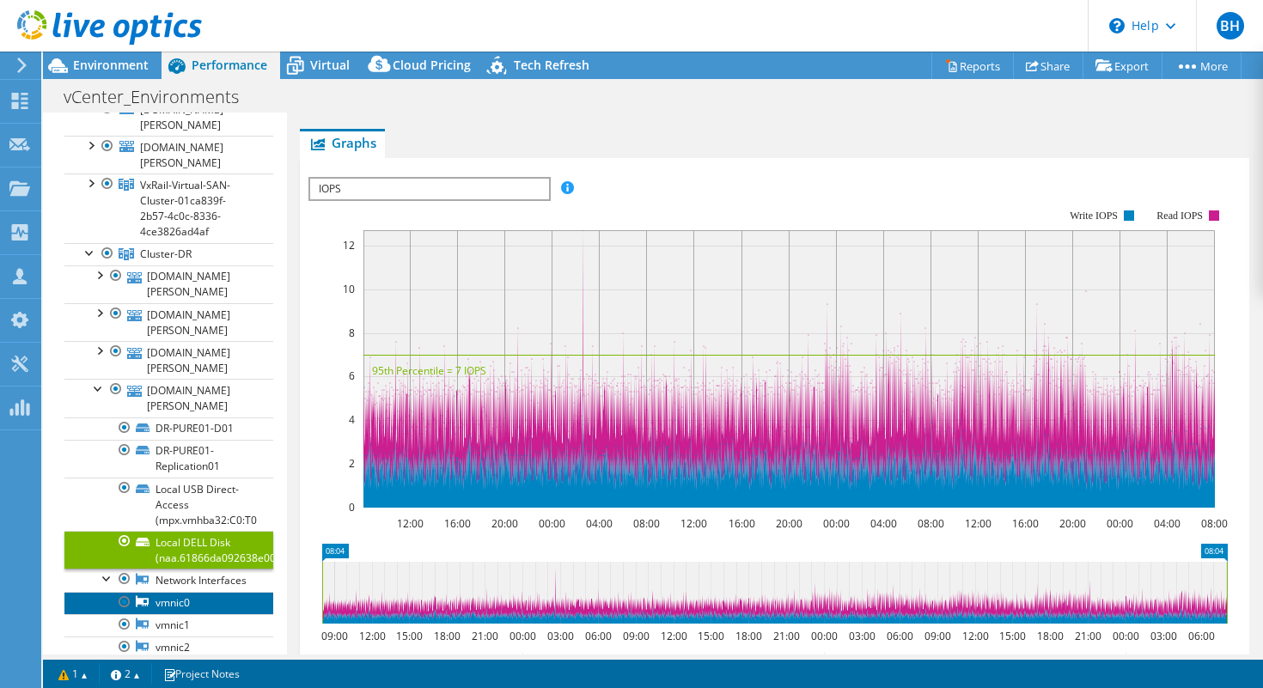
click at [187, 592] on link "vmnic0" at bounding box center [168, 603] width 209 height 22
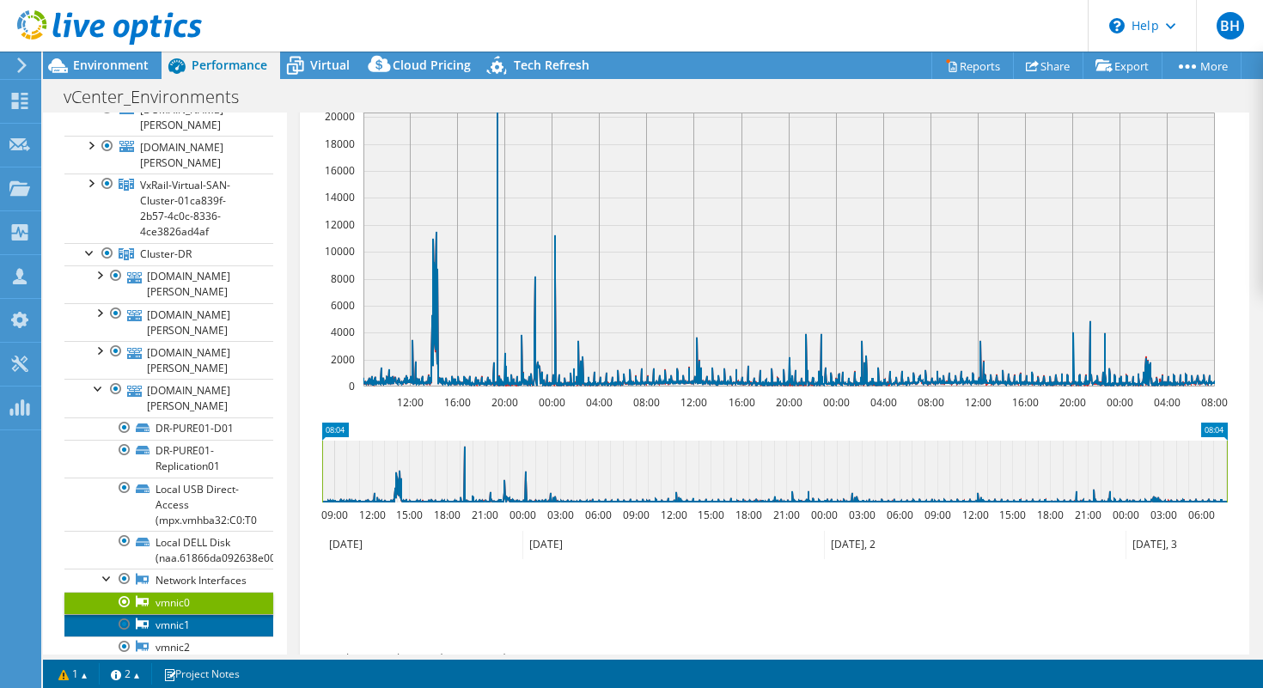
click at [187, 614] on link "vmnic1" at bounding box center [168, 625] width 209 height 22
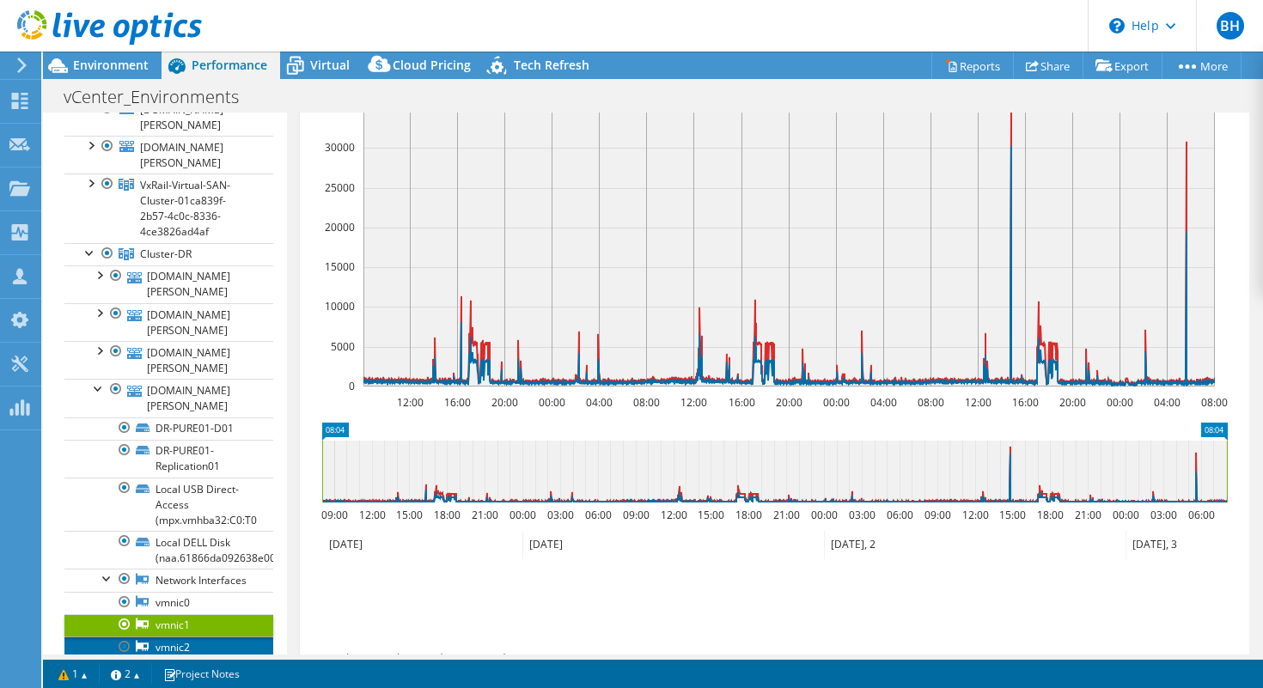
click at [187, 637] on link "vmnic2" at bounding box center [168, 648] width 209 height 22
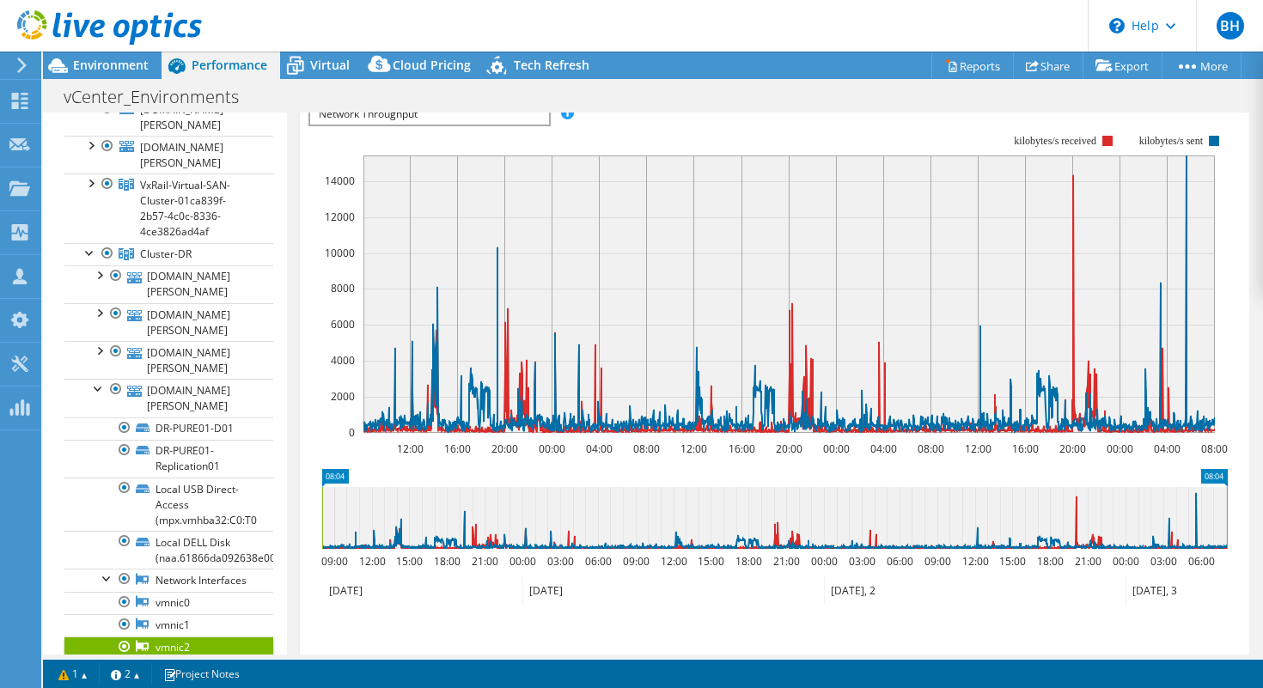
scroll to position [247, 0]
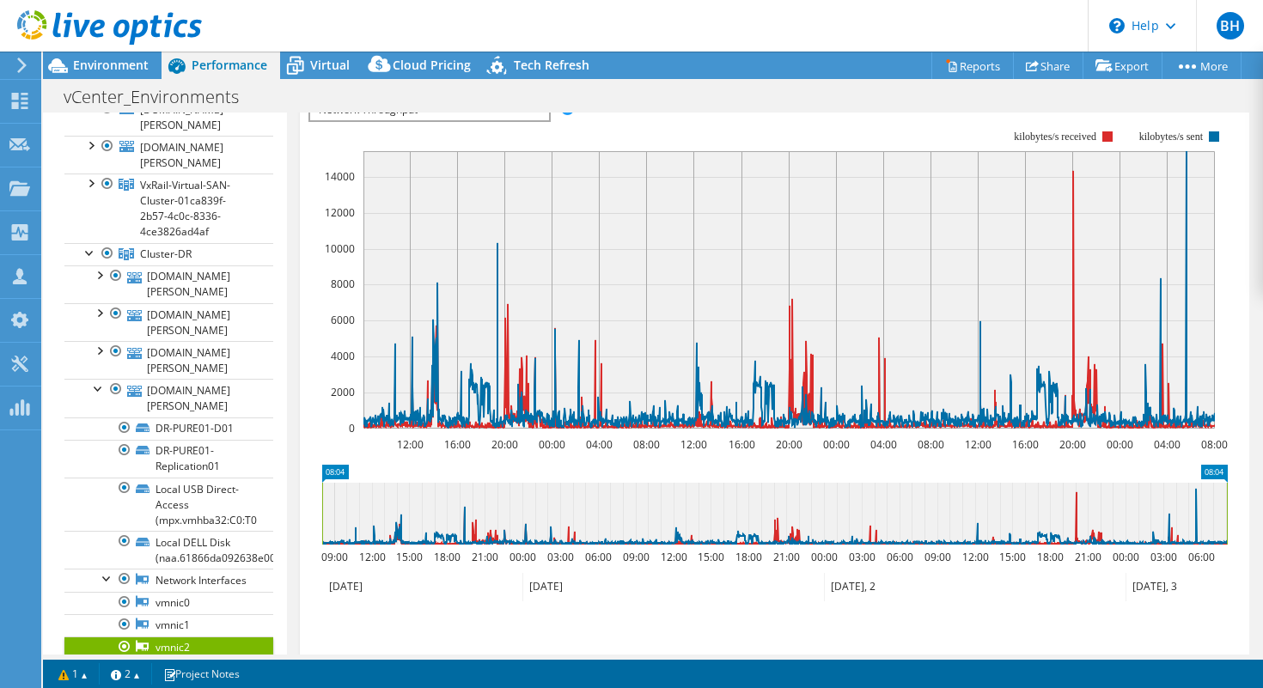
click at [177, 659] on link "vmnic3" at bounding box center [168, 670] width 209 height 22
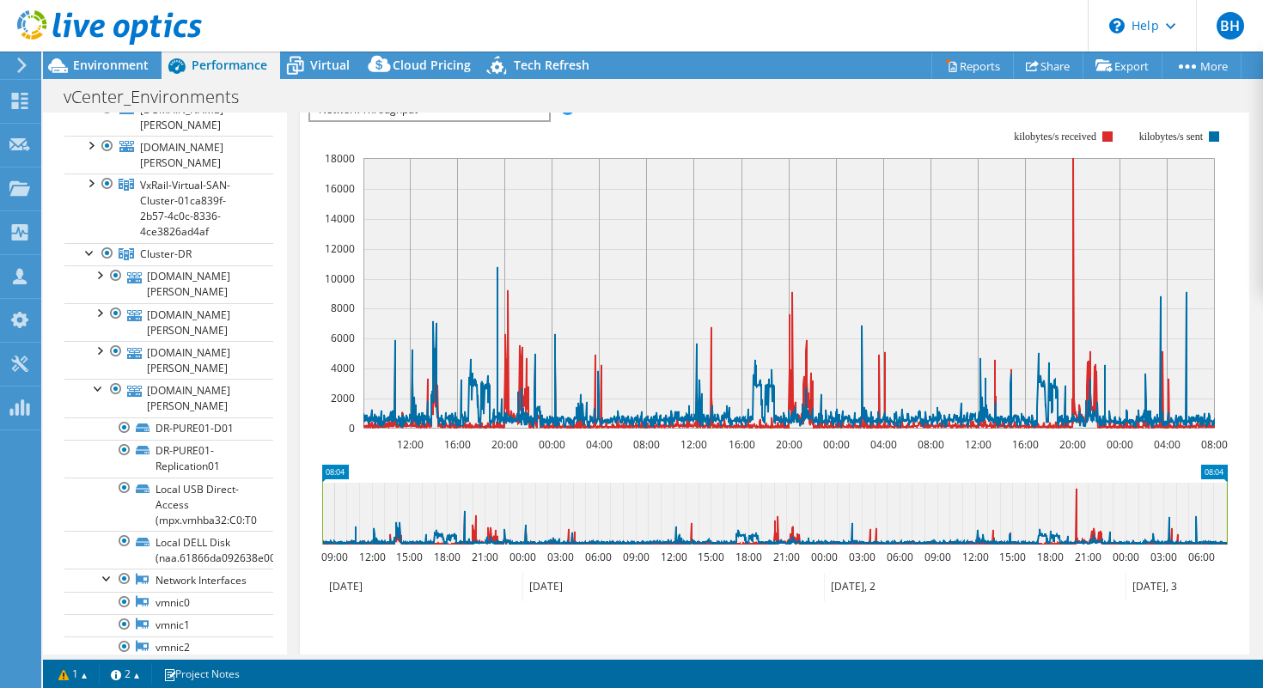
click at [174, 681] on link "vusb0" at bounding box center [168, 692] width 209 height 22
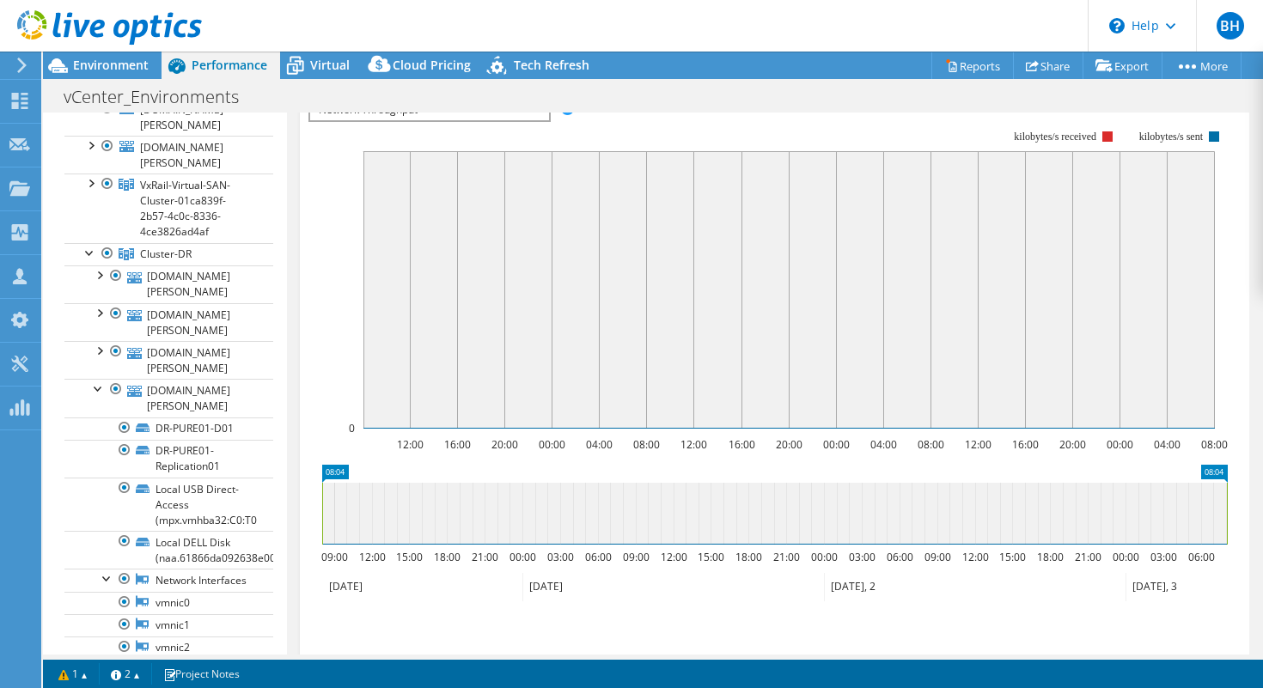
click at [174, 659] on link "vmnic3" at bounding box center [168, 670] width 209 height 22
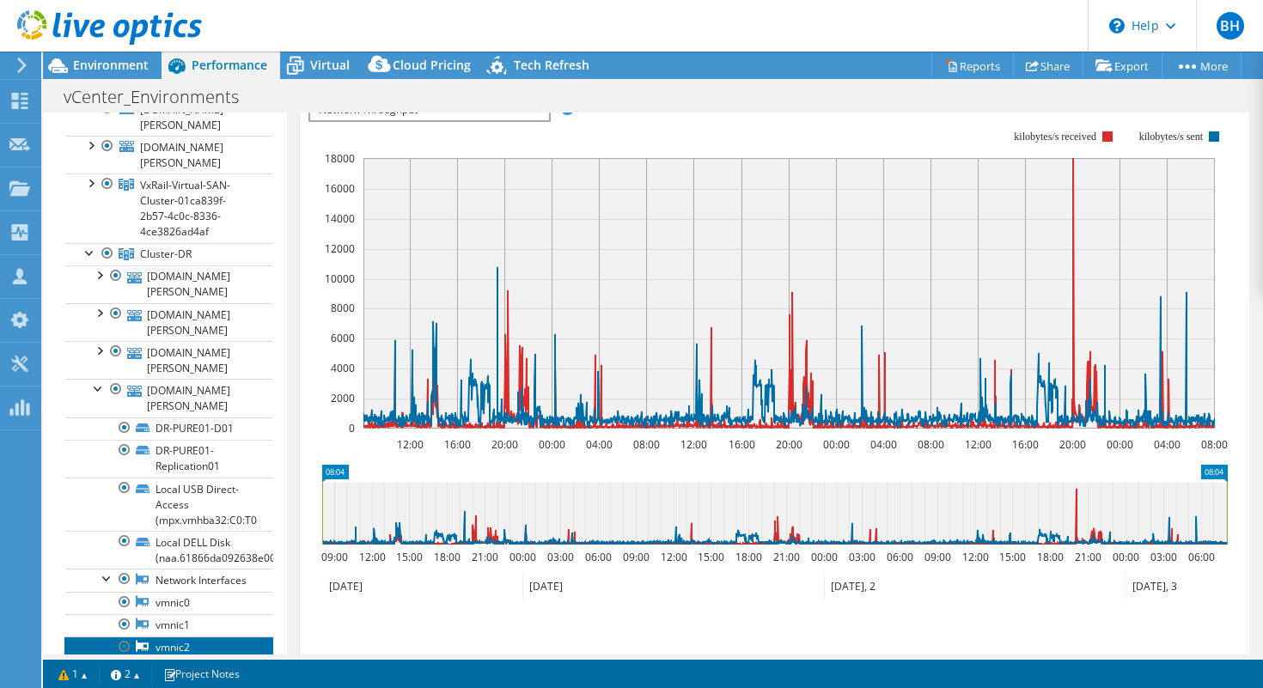
click at [174, 637] on link "vmnic2" at bounding box center [168, 648] width 209 height 22
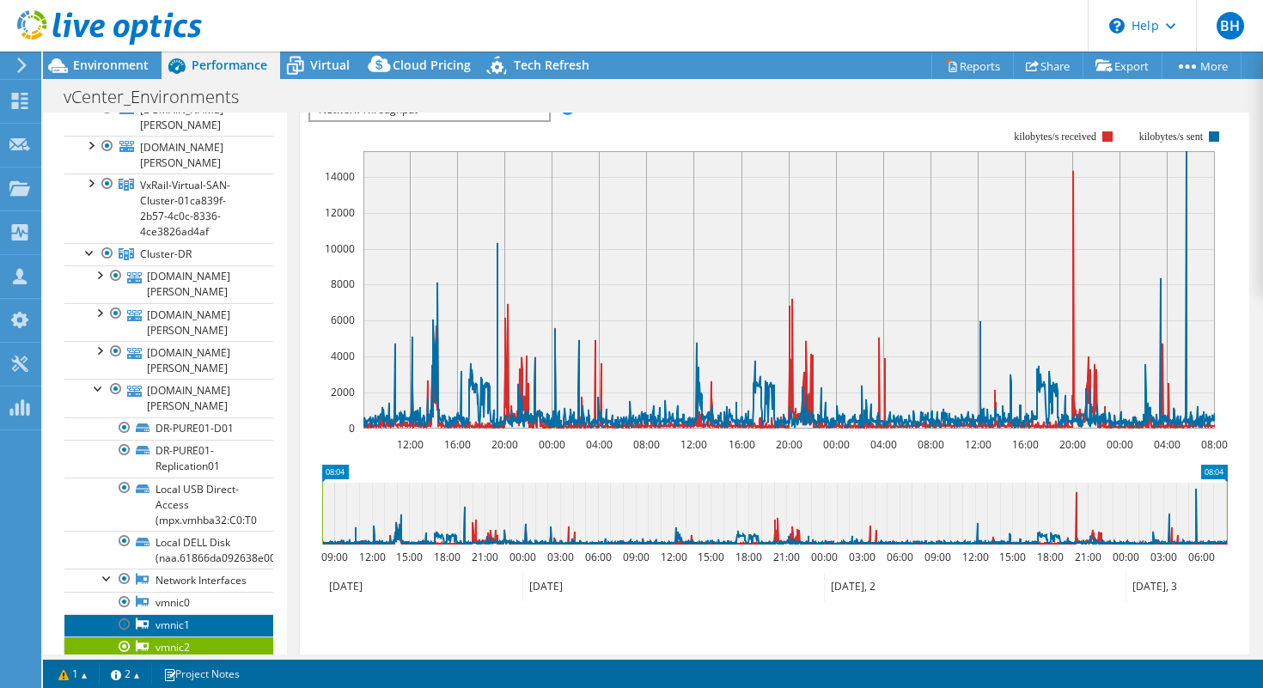
click at [177, 614] on link "vmnic1" at bounding box center [168, 625] width 209 height 22
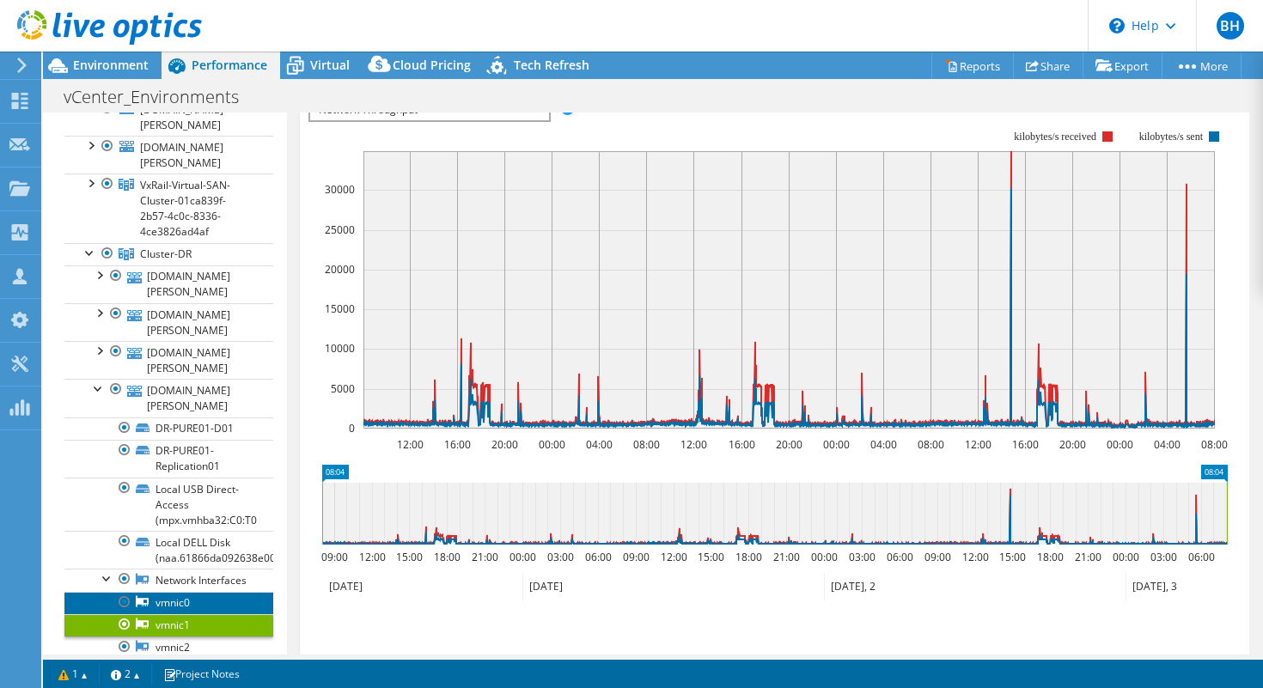
click at [175, 592] on link "vmnic0" at bounding box center [168, 603] width 209 height 22
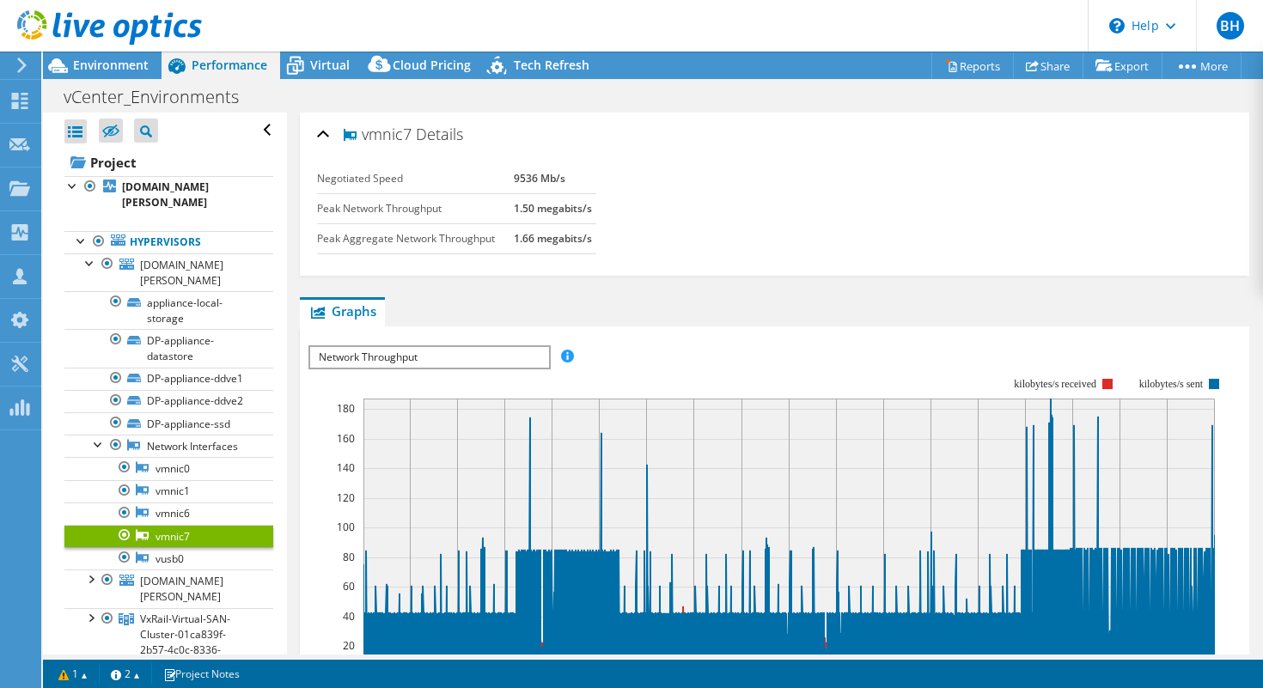
select select "USD"
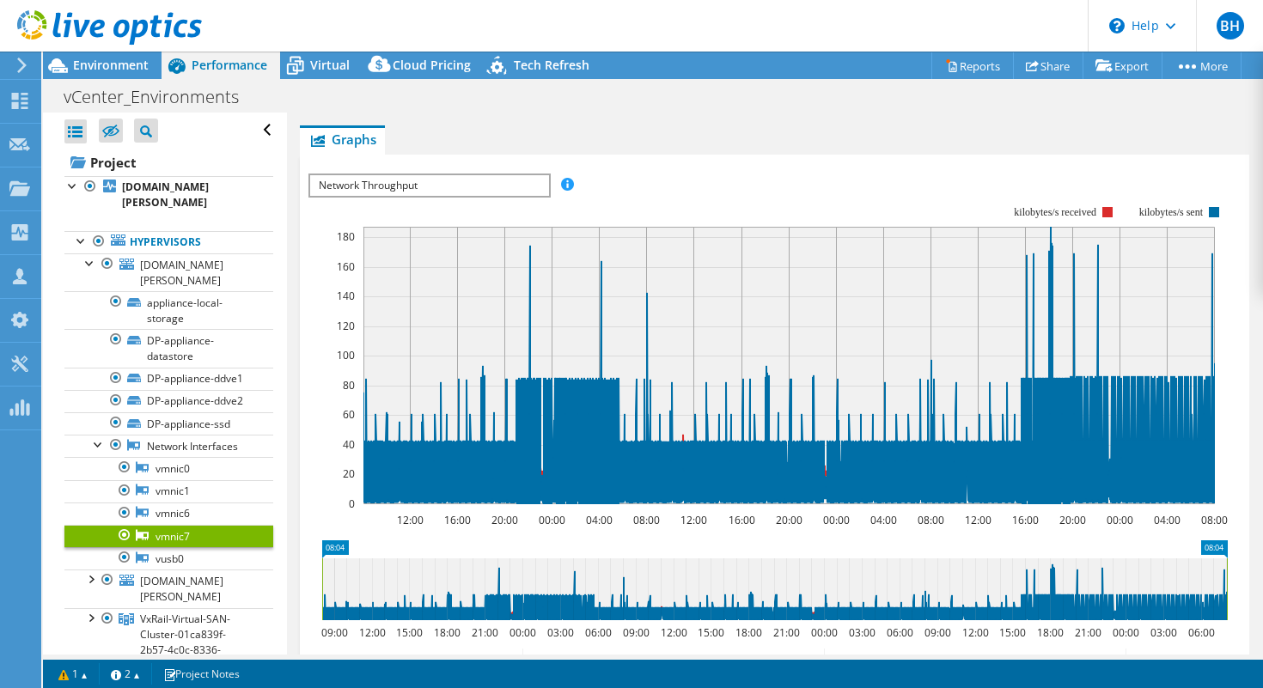
scroll to position [175, 0]
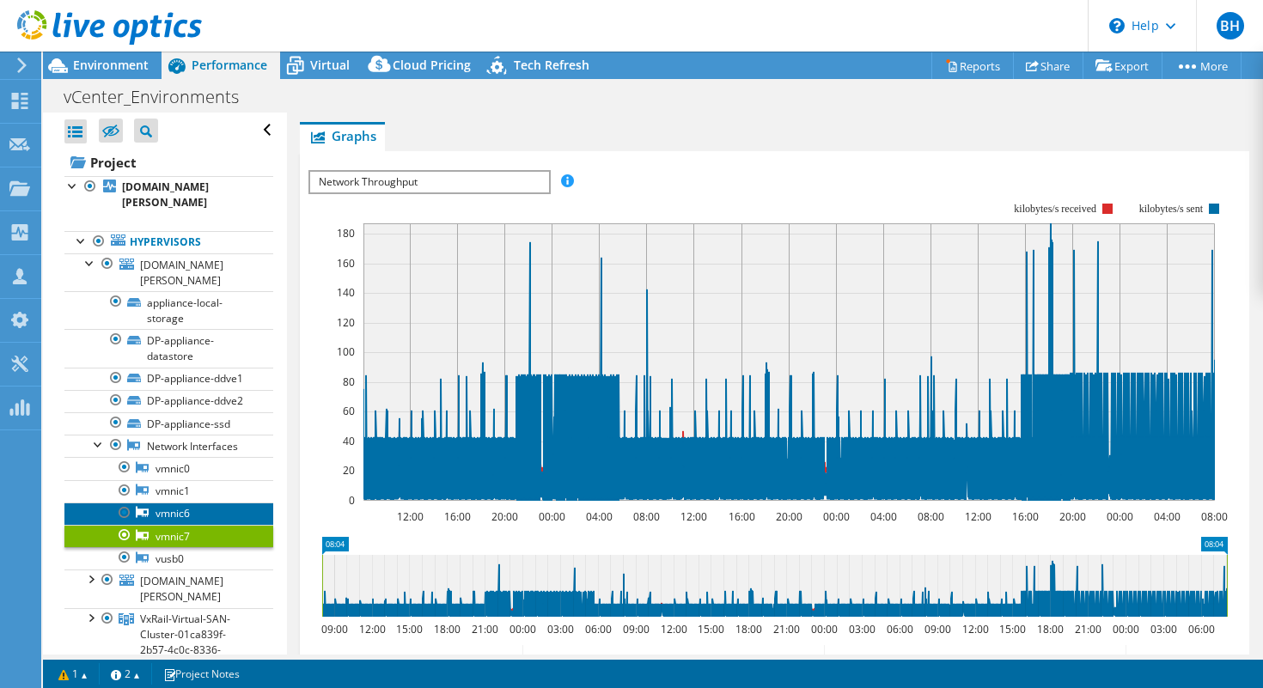
click at [170, 503] on link "vmnic6" at bounding box center [168, 514] width 209 height 22
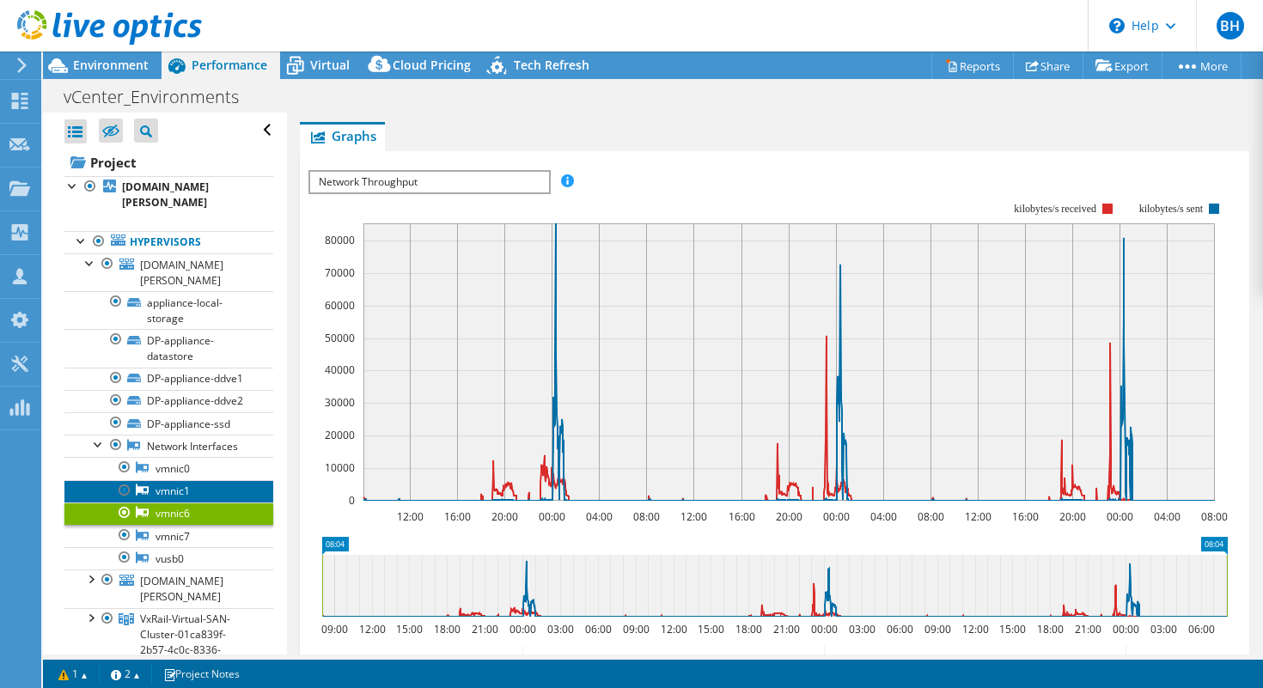
click at [170, 480] on link "vmnic1" at bounding box center [168, 491] width 209 height 22
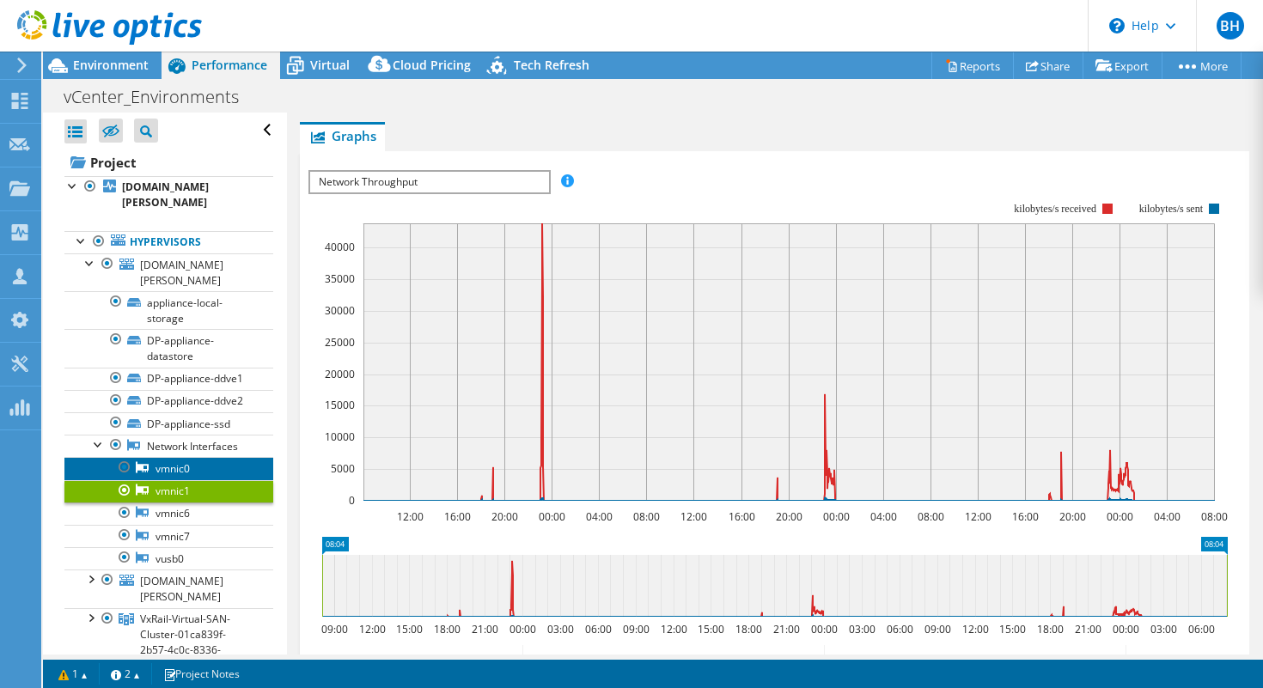
click at [167, 457] on link "vmnic0" at bounding box center [168, 468] width 209 height 22
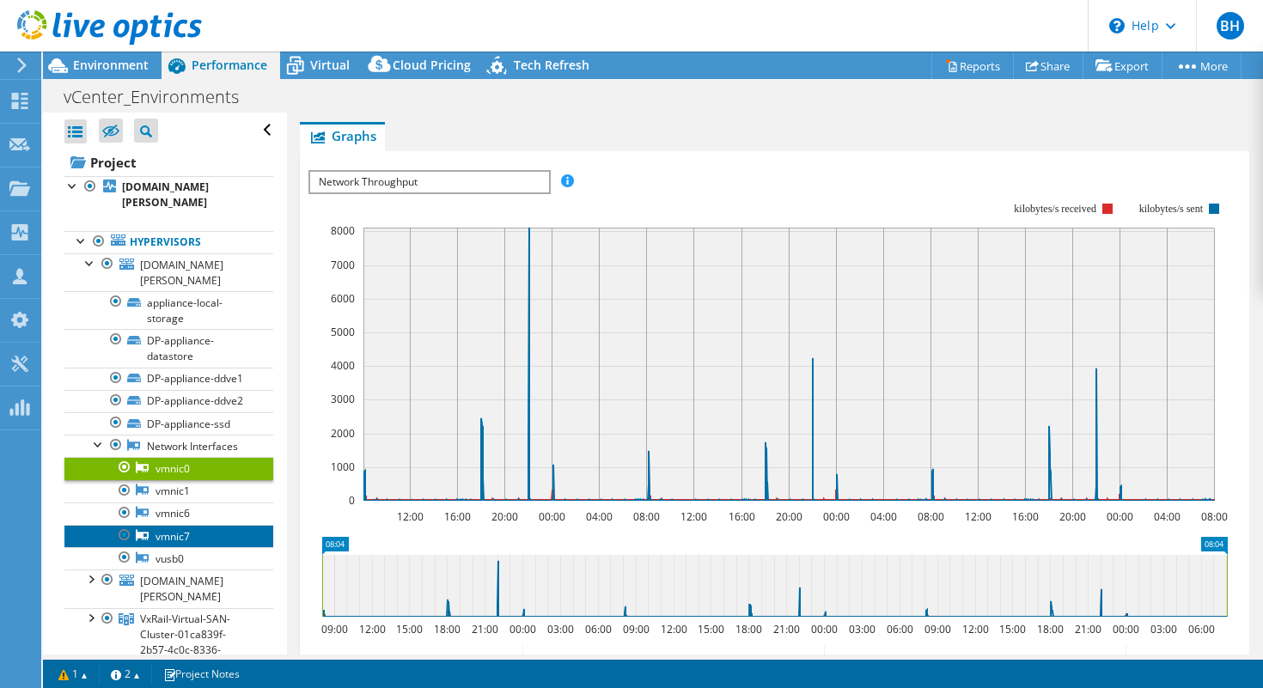
click at [166, 525] on link "vmnic7" at bounding box center [168, 536] width 209 height 22
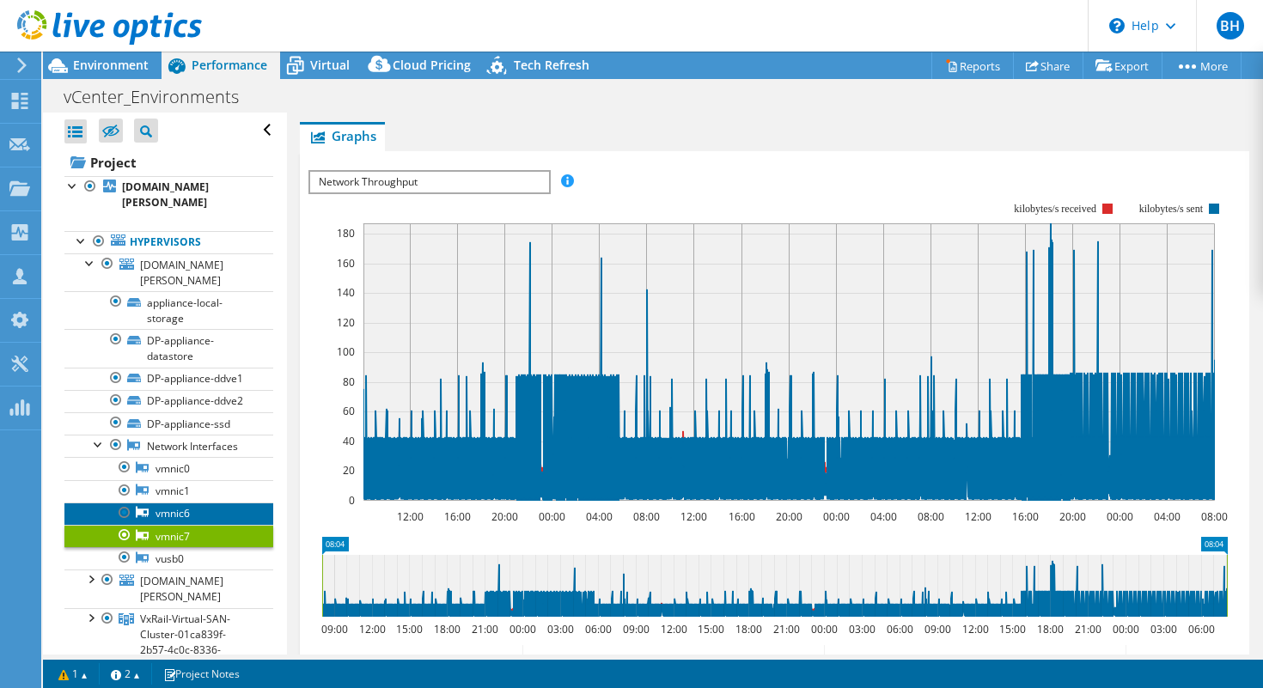
click at [164, 503] on link "vmnic6" at bounding box center [168, 514] width 209 height 22
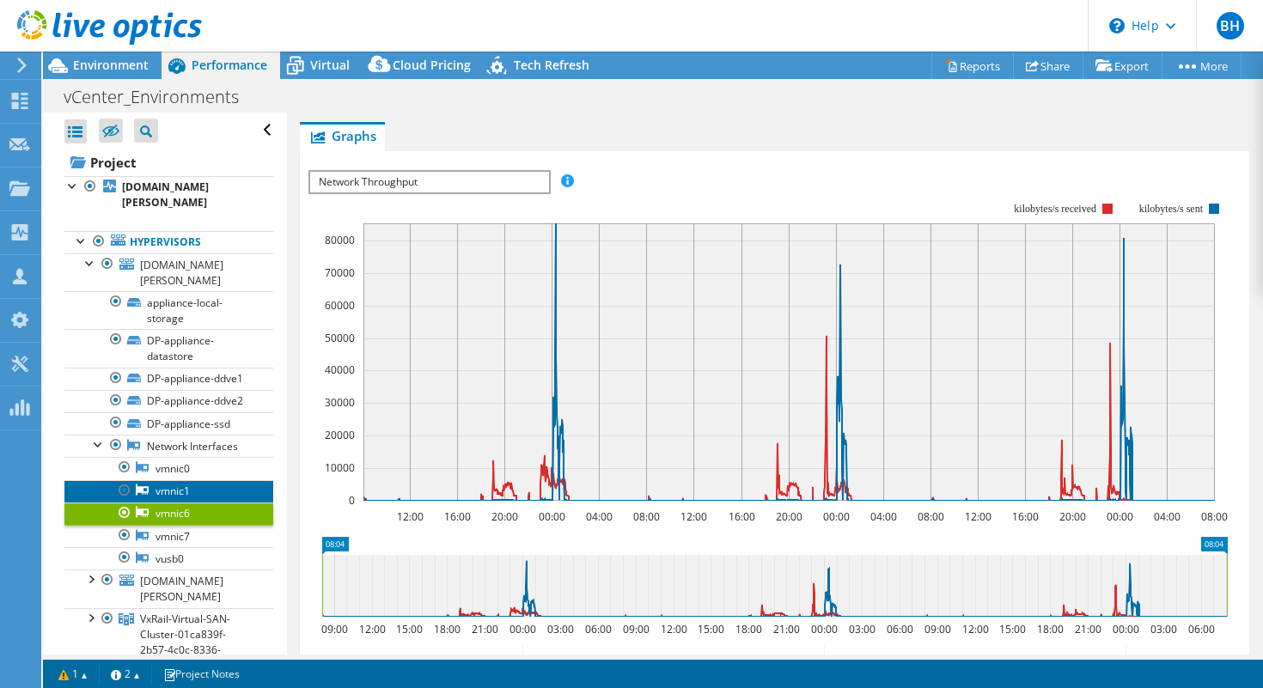
click at [168, 480] on link "vmnic1" at bounding box center [168, 491] width 209 height 22
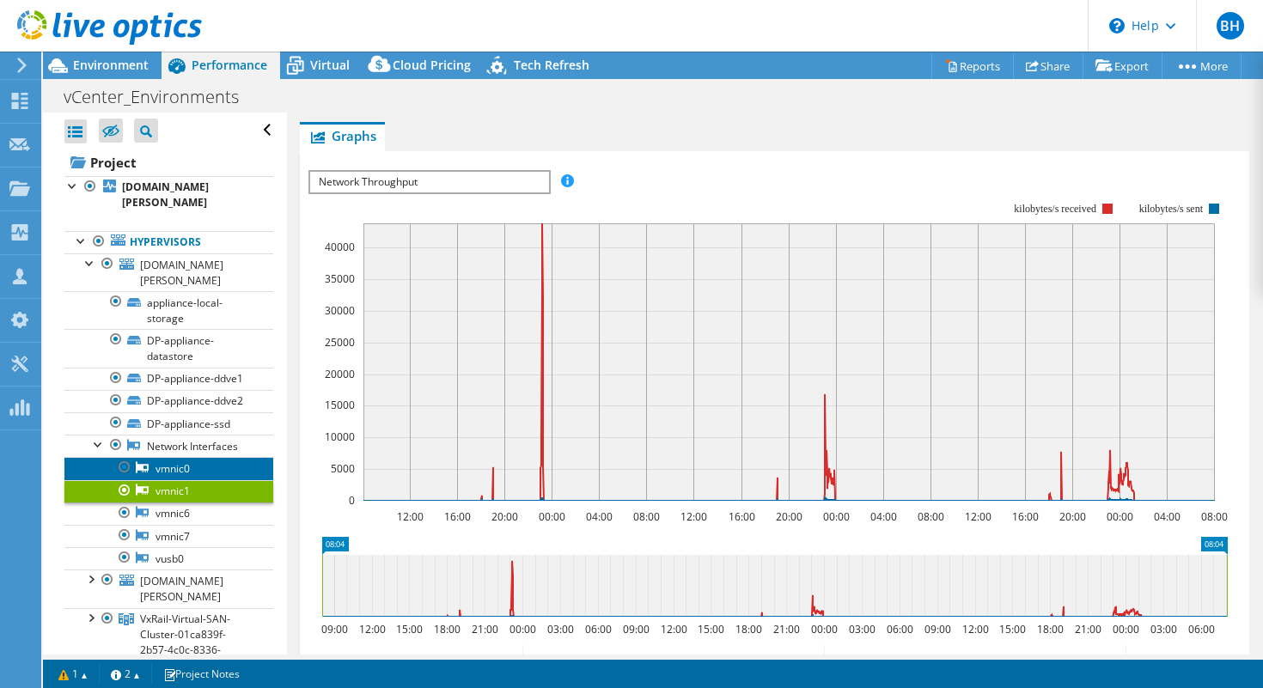
click at [172, 457] on link "vmnic0" at bounding box center [168, 468] width 209 height 22
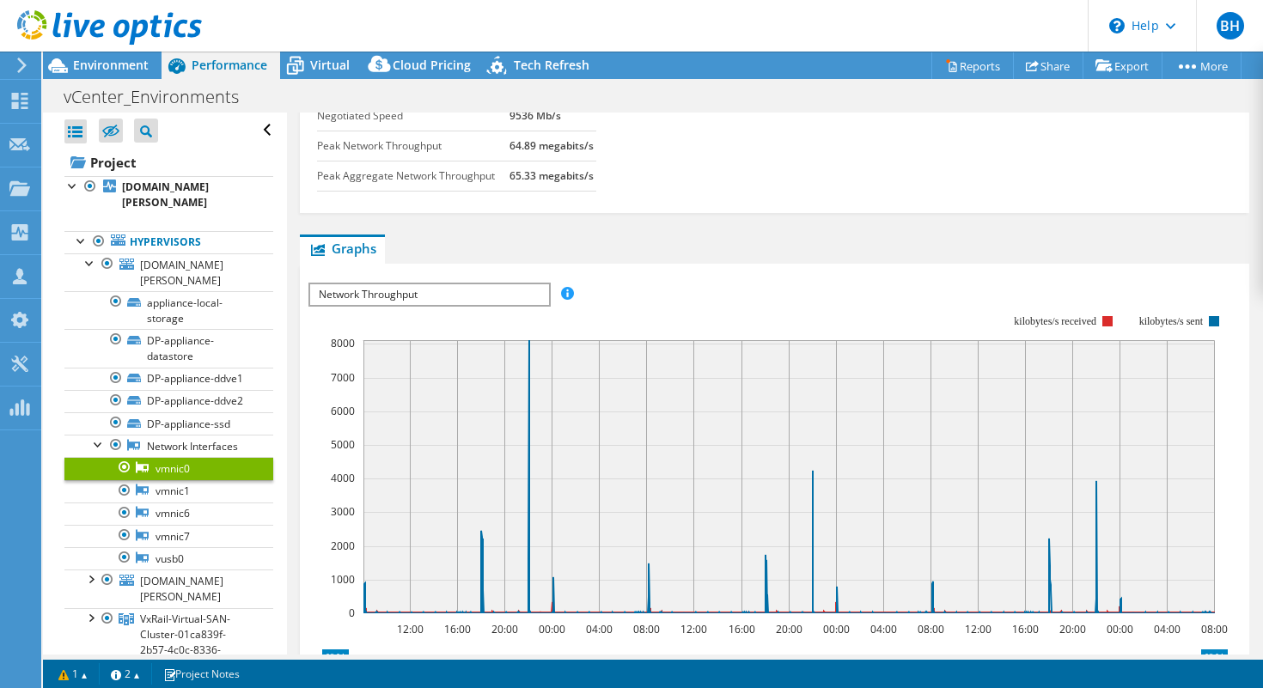
scroll to position [0, 0]
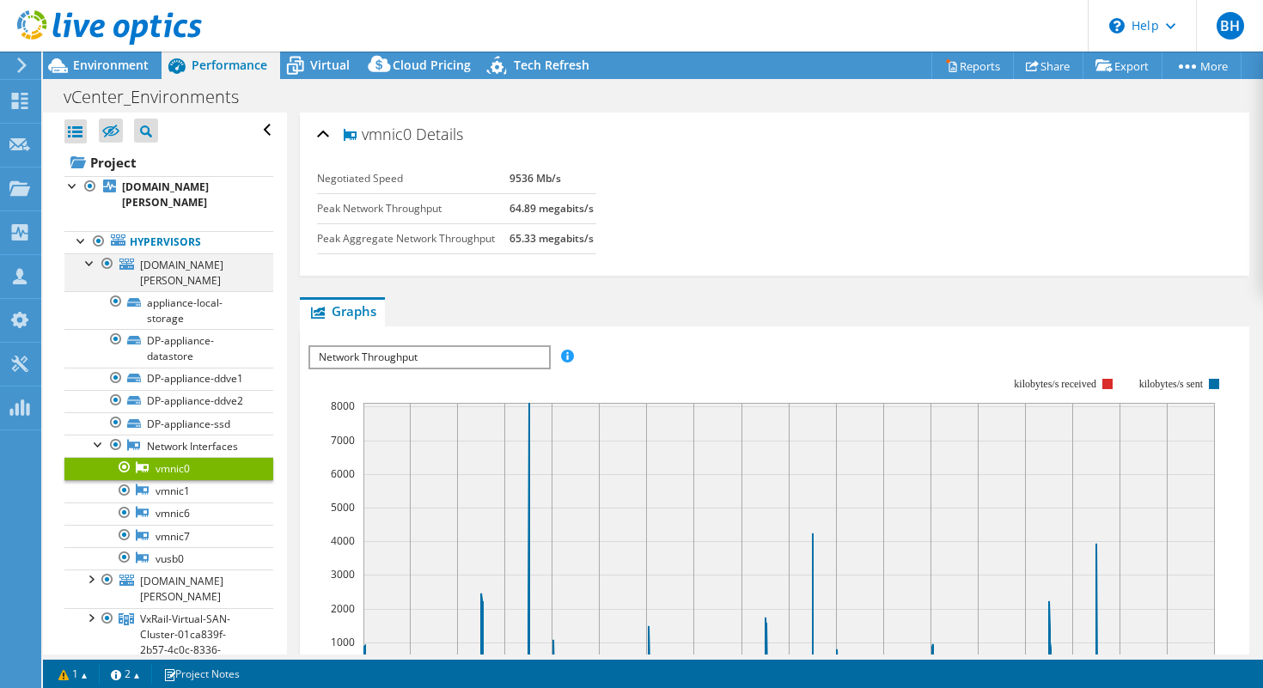
click at [90, 253] on div at bounding box center [90, 261] width 17 height 17
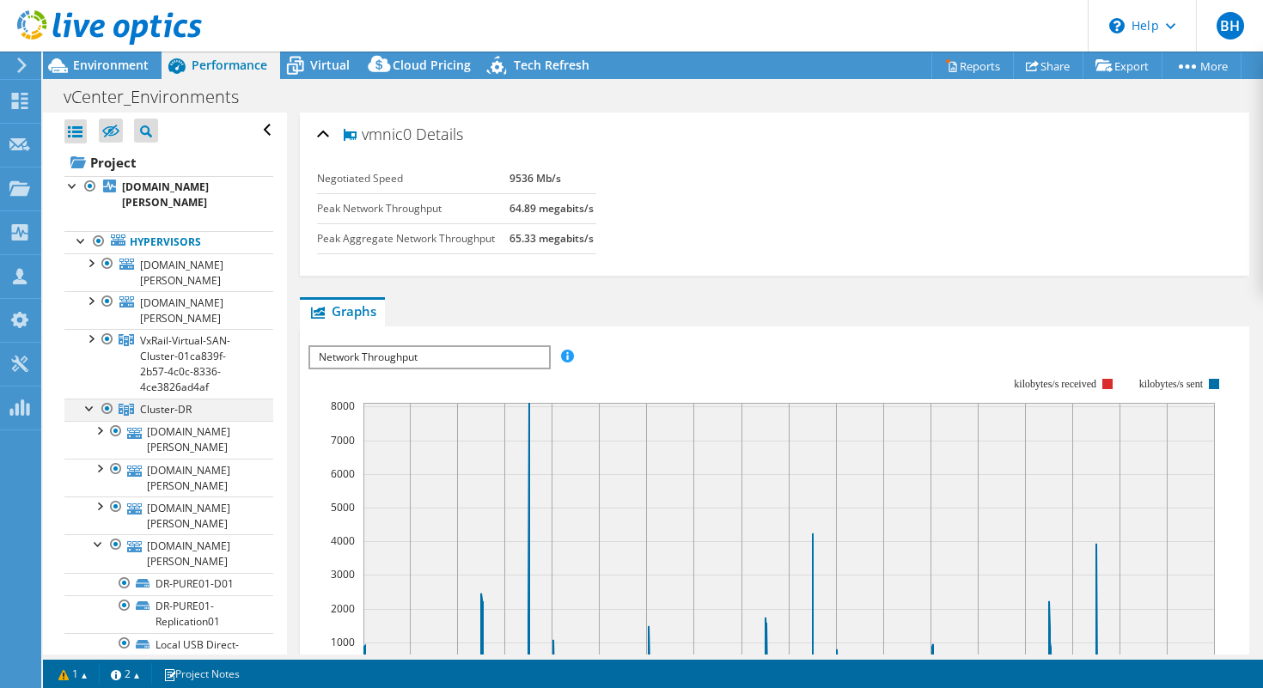
click at [86, 399] on div at bounding box center [90, 407] width 17 height 17
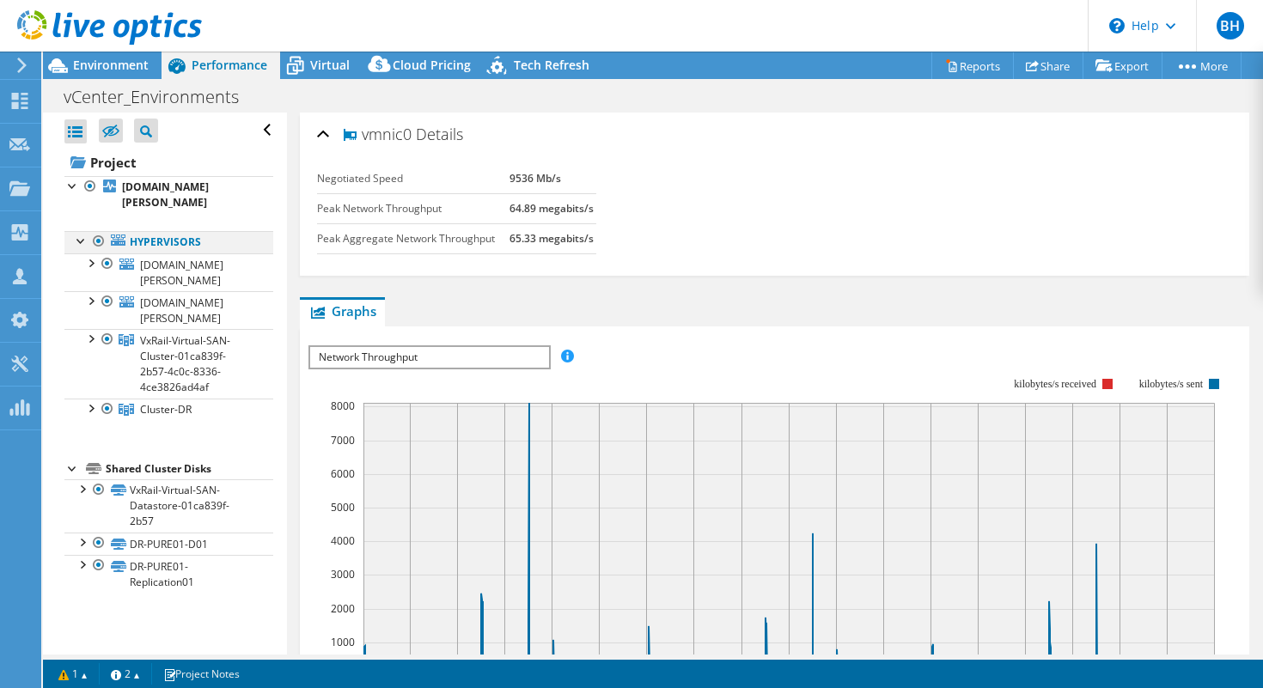
click at [82, 231] on div at bounding box center [81, 239] width 17 height 17
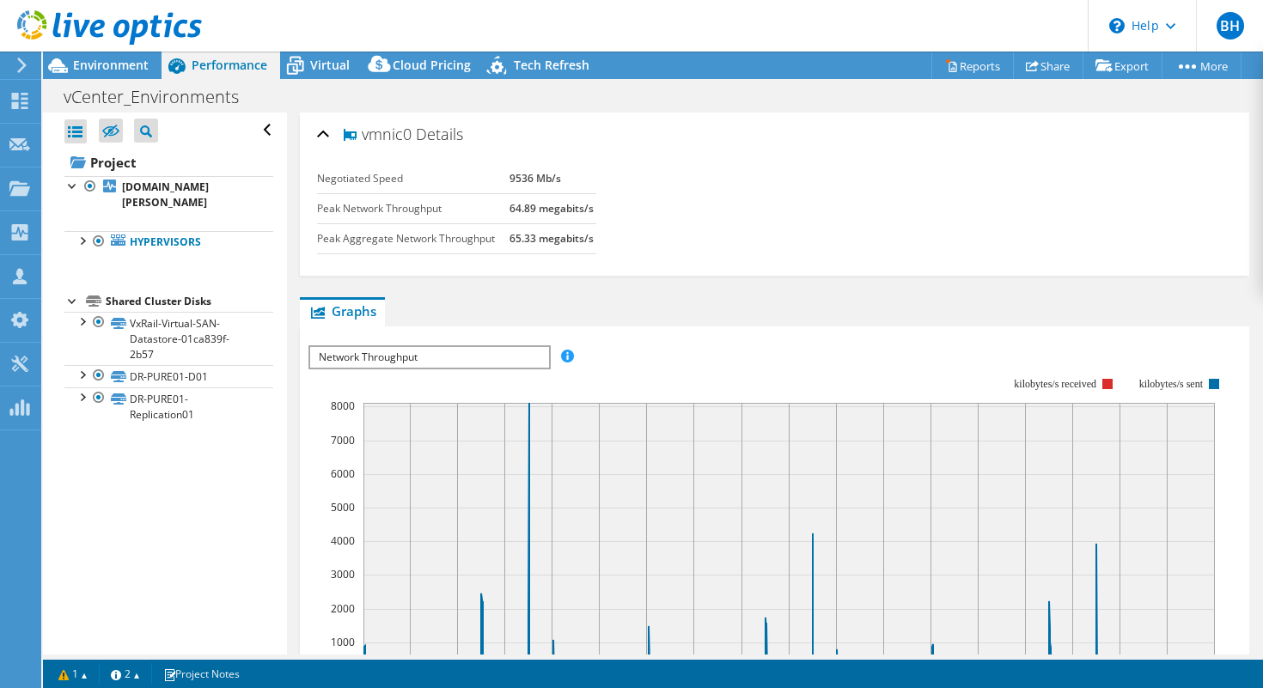
click at [79, 291] on div at bounding box center [72, 299] width 17 height 17
click at [326, 133] on div "vmnic0 Details" at bounding box center [774, 135] width 915 height 37
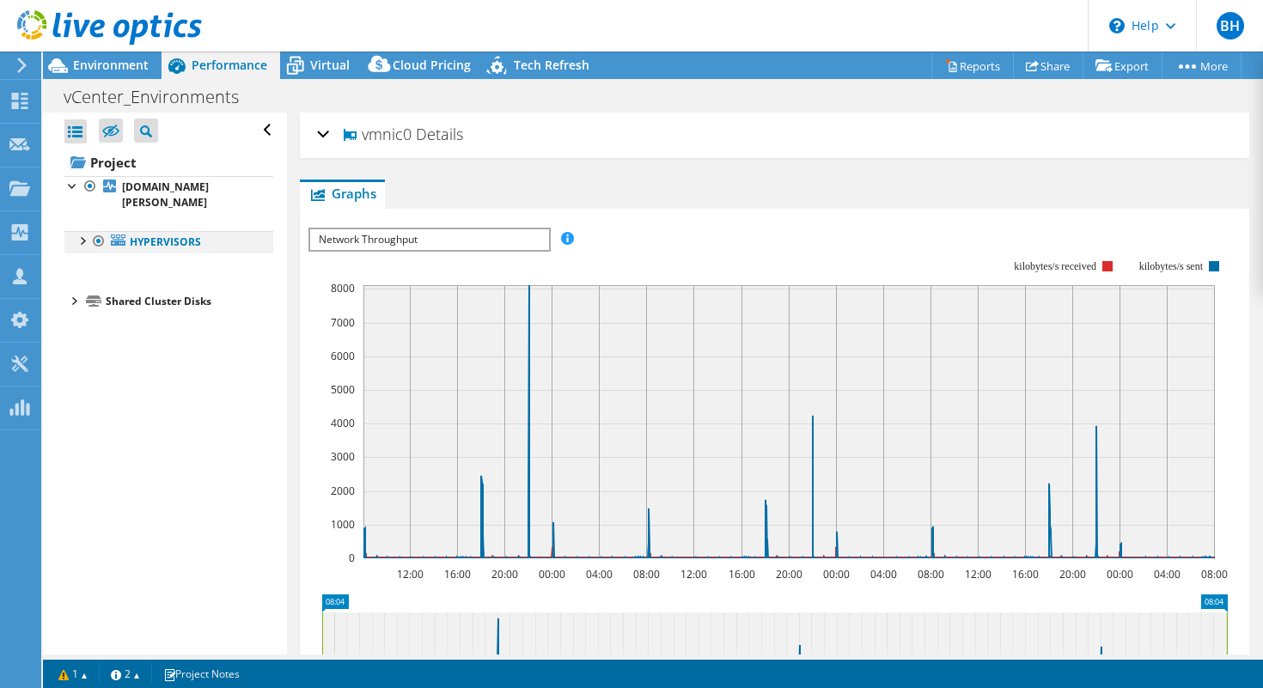
click at [82, 231] on div at bounding box center [81, 239] width 17 height 17
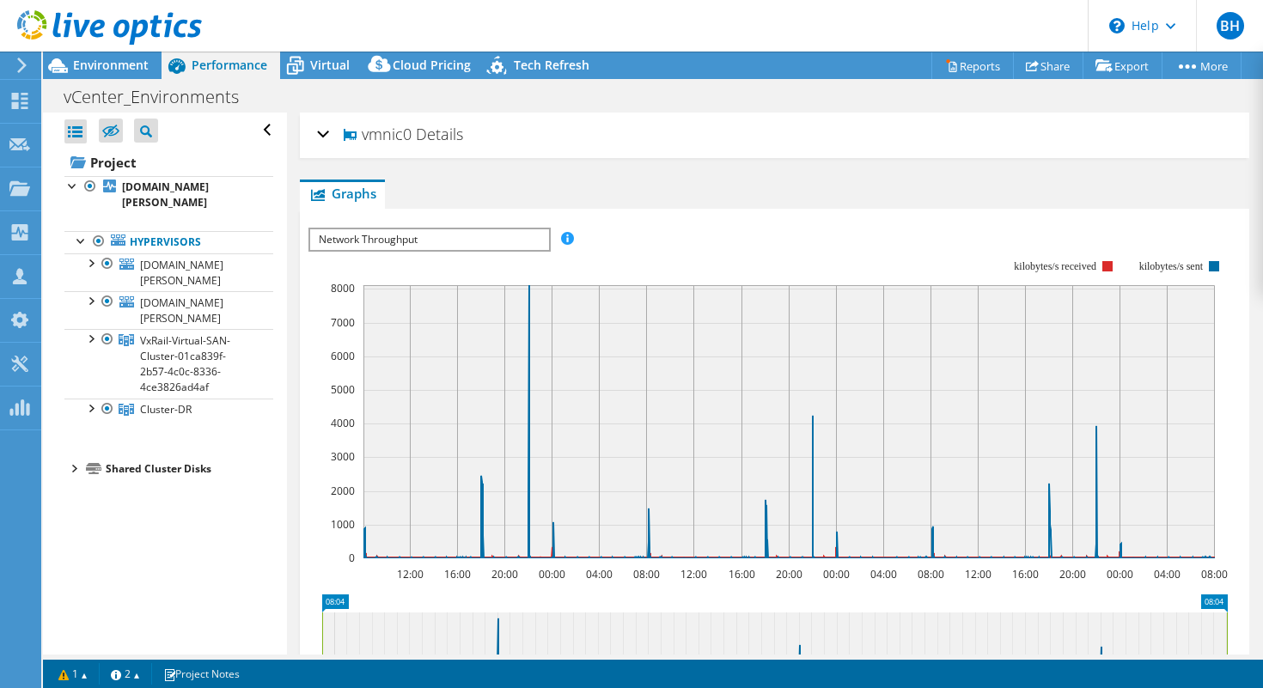
click at [73, 459] on div at bounding box center [72, 467] width 17 height 17
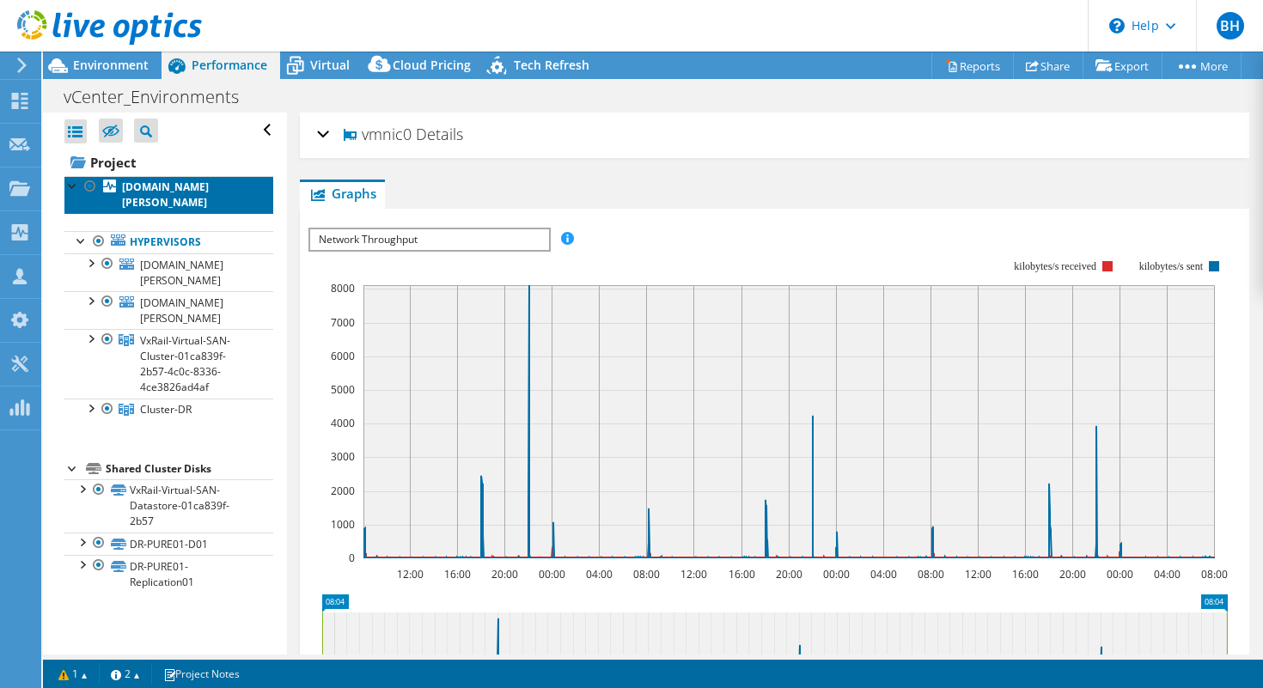
click at [132, 193] on b "[DOMAIN_NAME][PERSON_NAME]" at bounding box center [165, 195] width 87 height 30
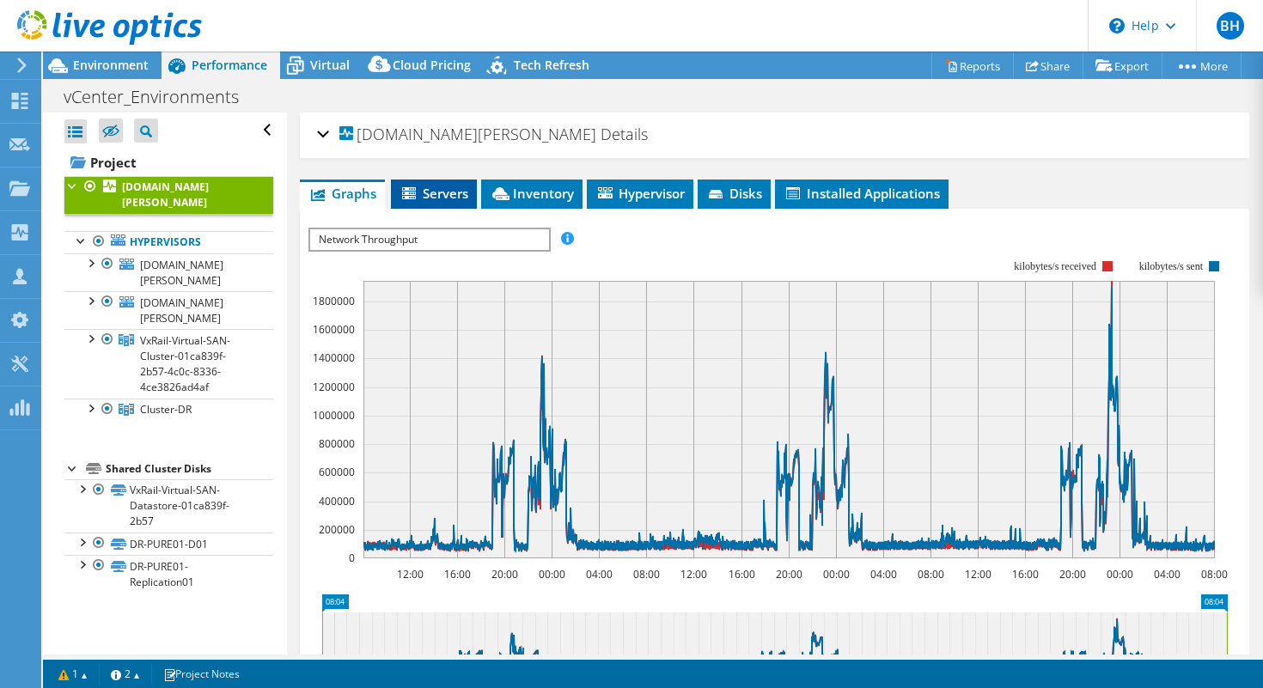
click at [432, 192] on span "Servers" at bounding box center [433, 193] width 69 height 17
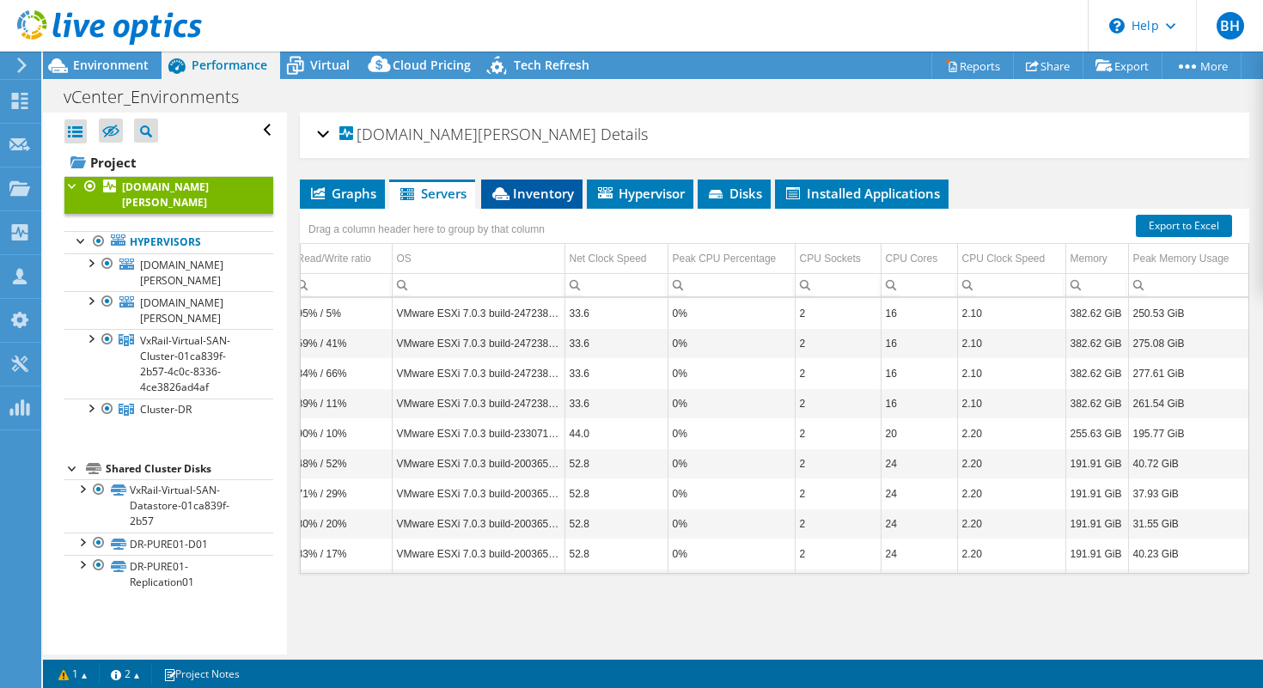
click at [522, 188] on span "Inventory" at bounding box center [532, 193] width 84 height 17
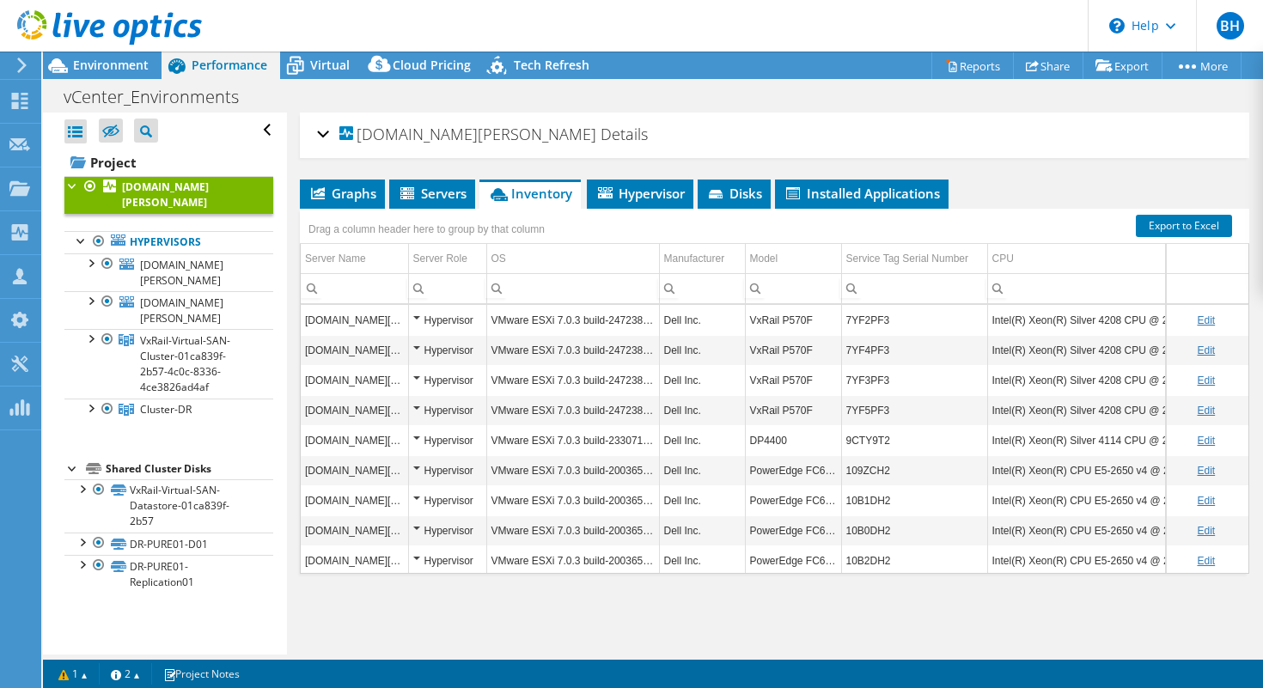
scroll to position [0, 38]
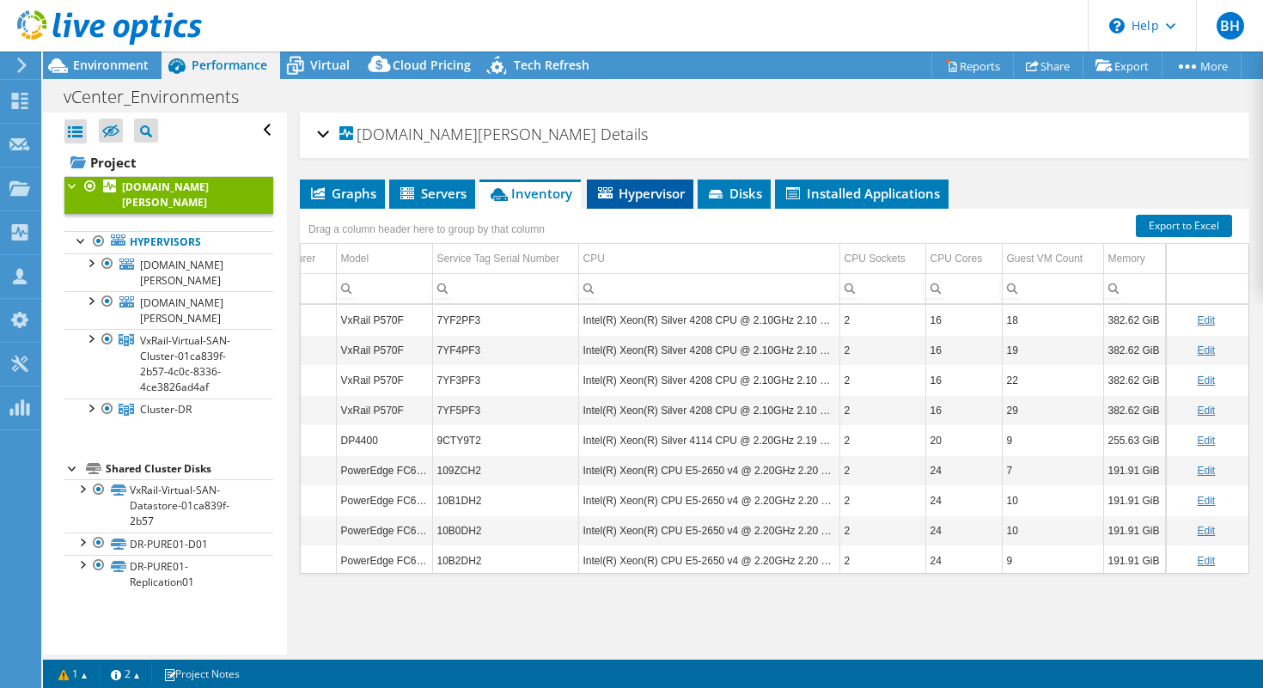
click at [634, 197] on span "Hypervisor" at bounding box center [639, 193] width 89 height 17
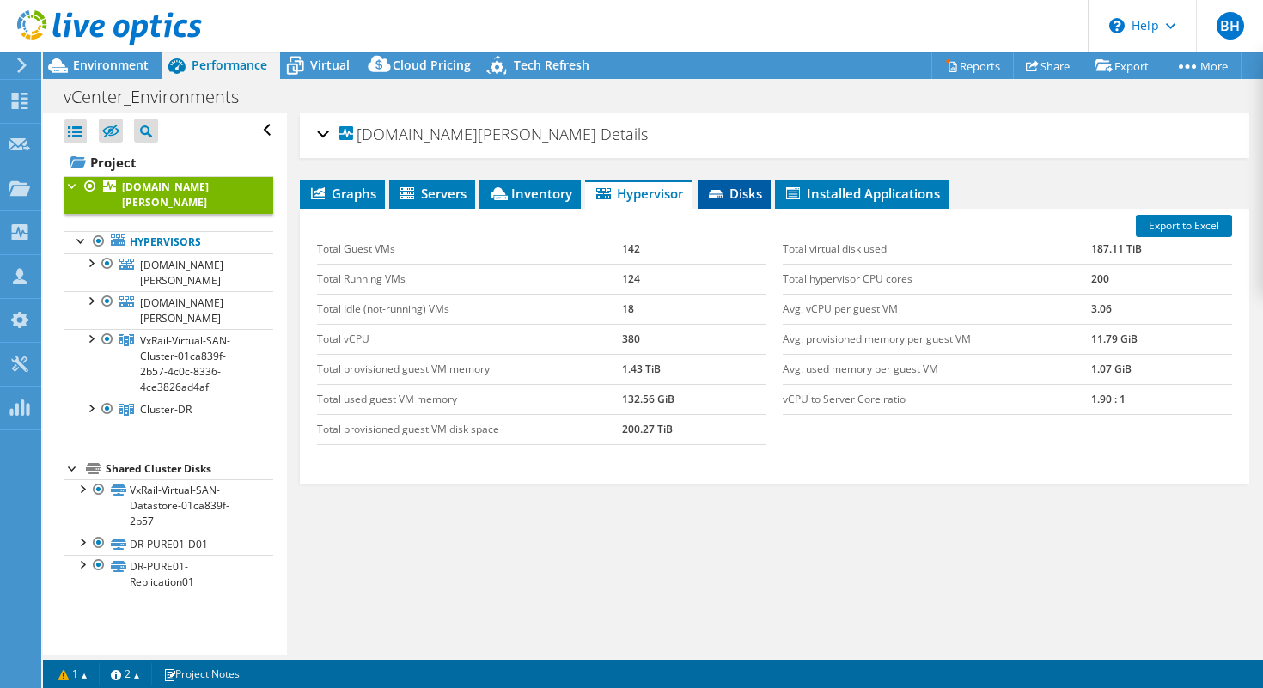
click at [739, 194] on span "Disks" at bounding box center [734, 193] width 56 height 17
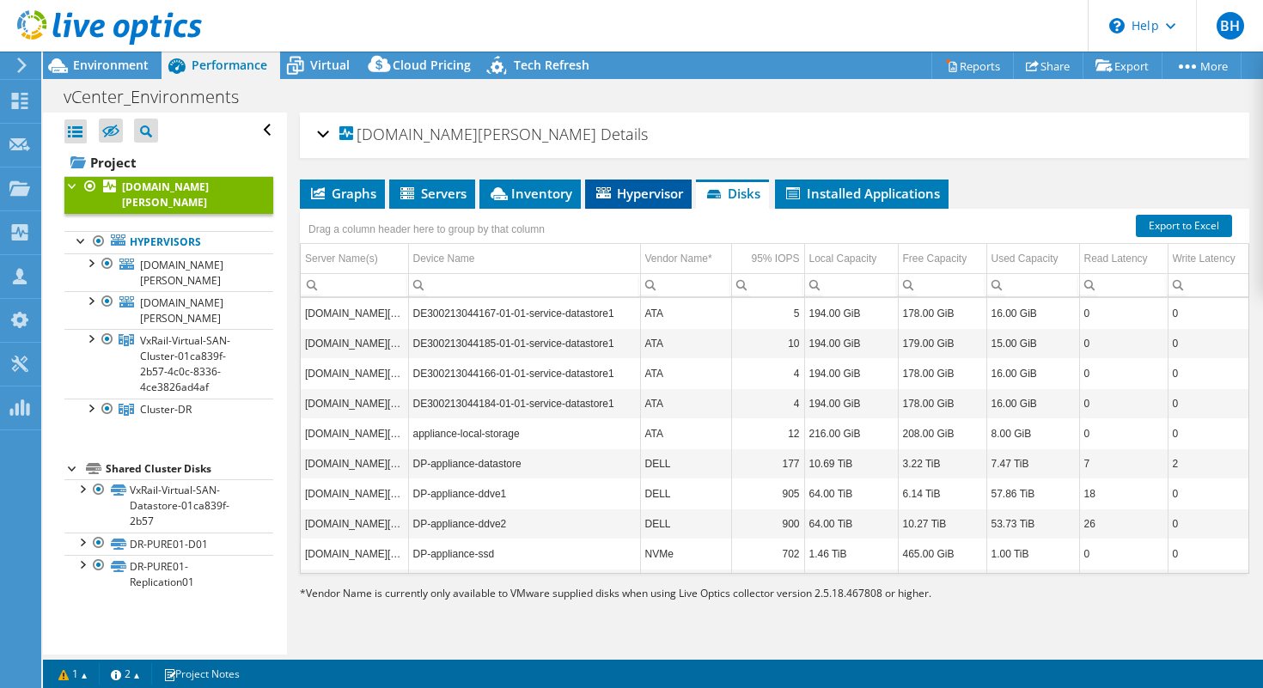
click at [649, 201] on li "Hypervisor" at bounding box center [638, 194] width 107 height 29
